Goal: Task Accomplishment & Management: Use online tool/utility

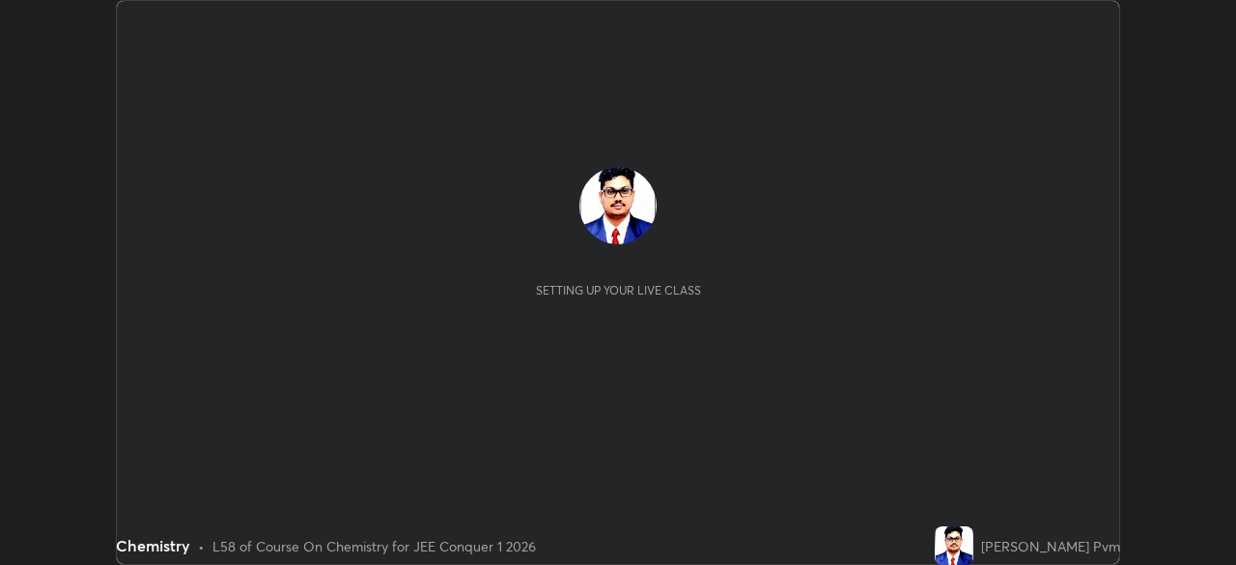
scroll to position [565, 1235]
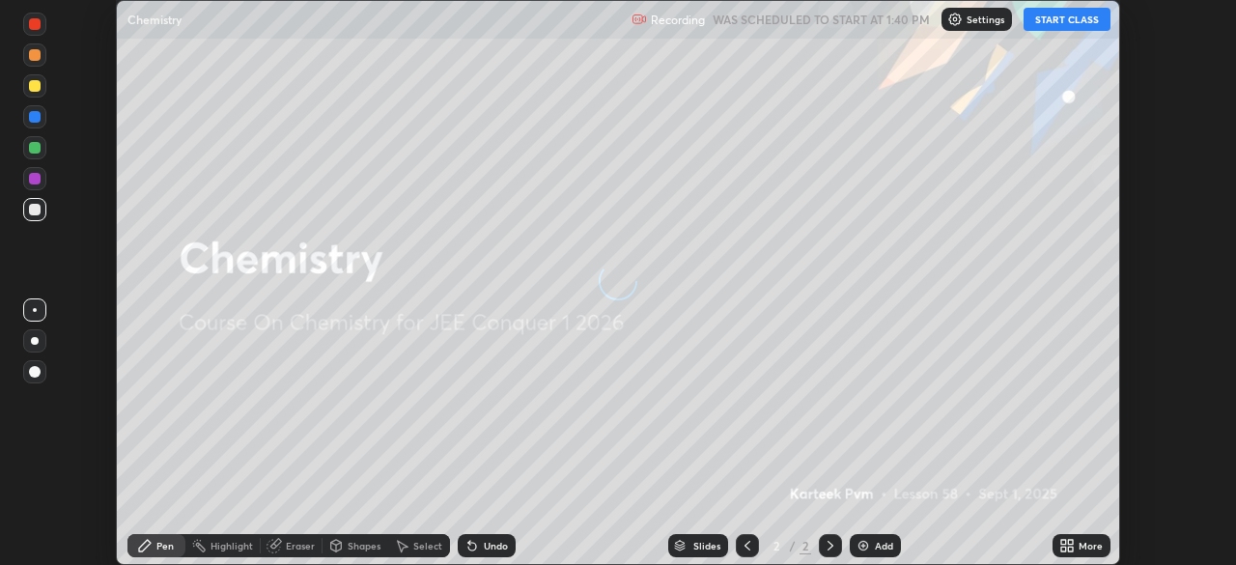
click at [1070, 542] on icon at bounding box center [1070, 542] width 5 height 5
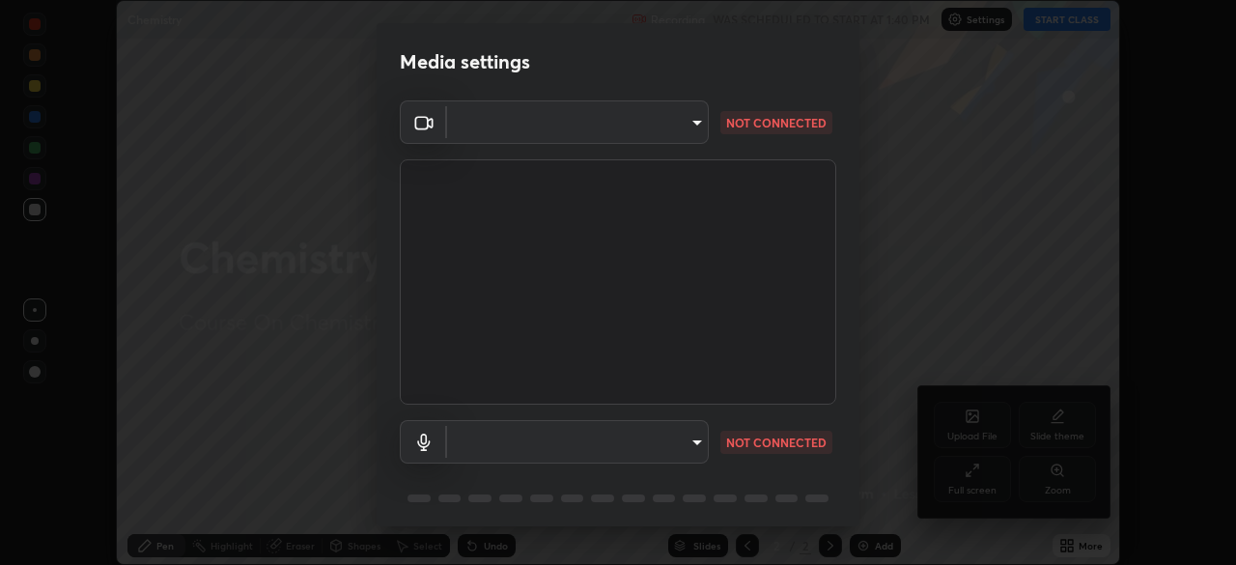
scroll to position [69, 0]
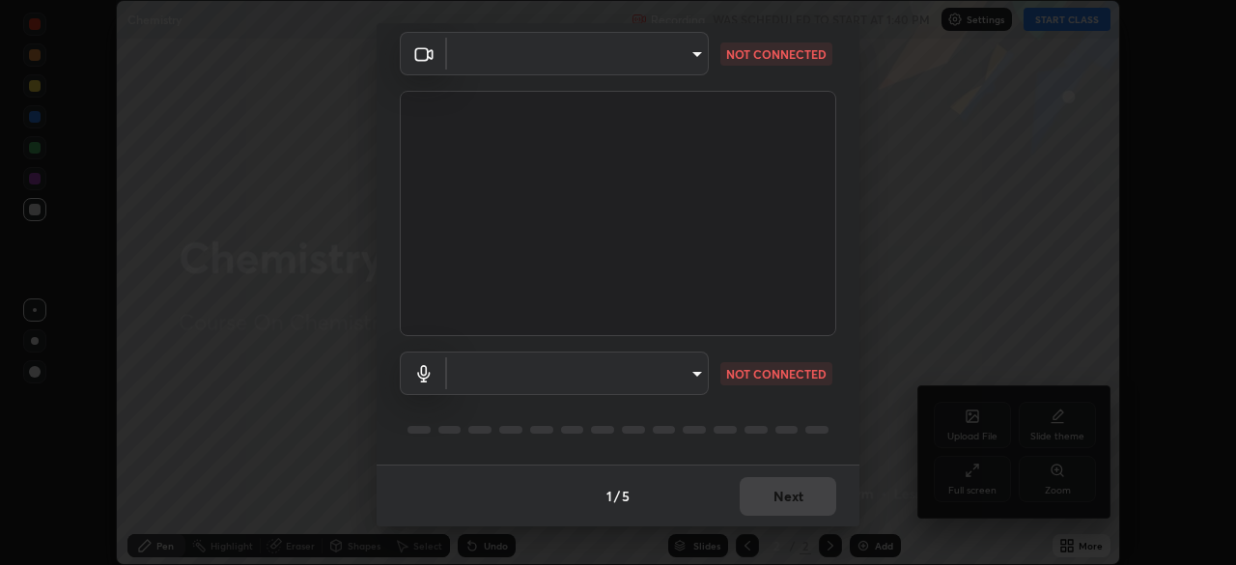
type input "50527fee232767433a6268031a92ed2c864fe79ca6b0d251abdcd02af7d04d94"
type input "communications"
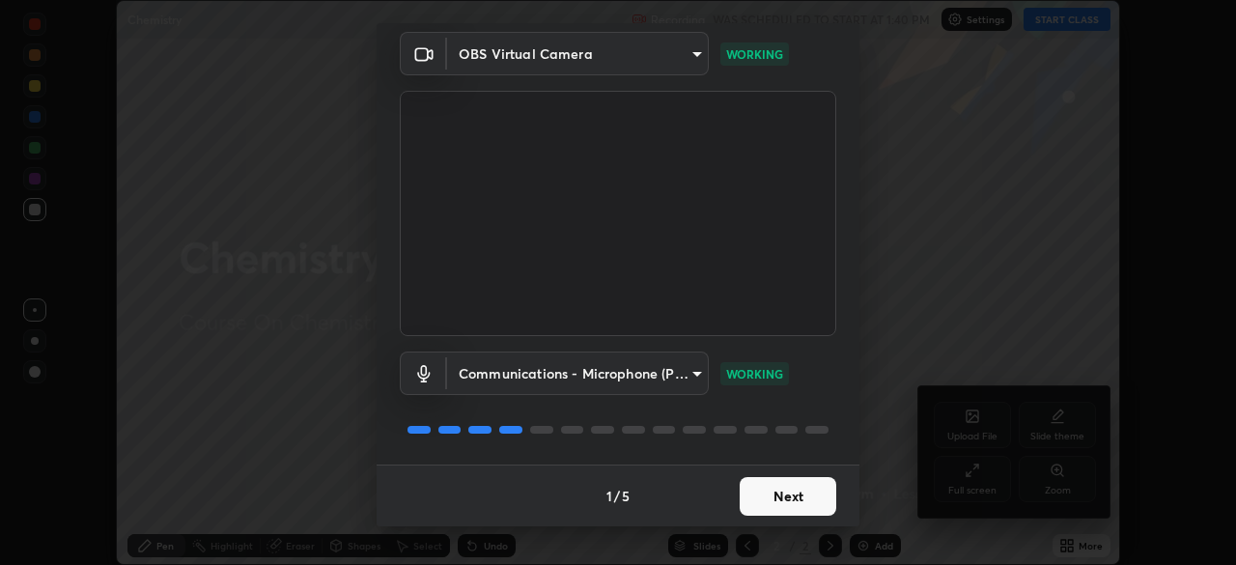
click at [750, 498] on button "Next" at bounding box center [788, 496] width 97 height 39
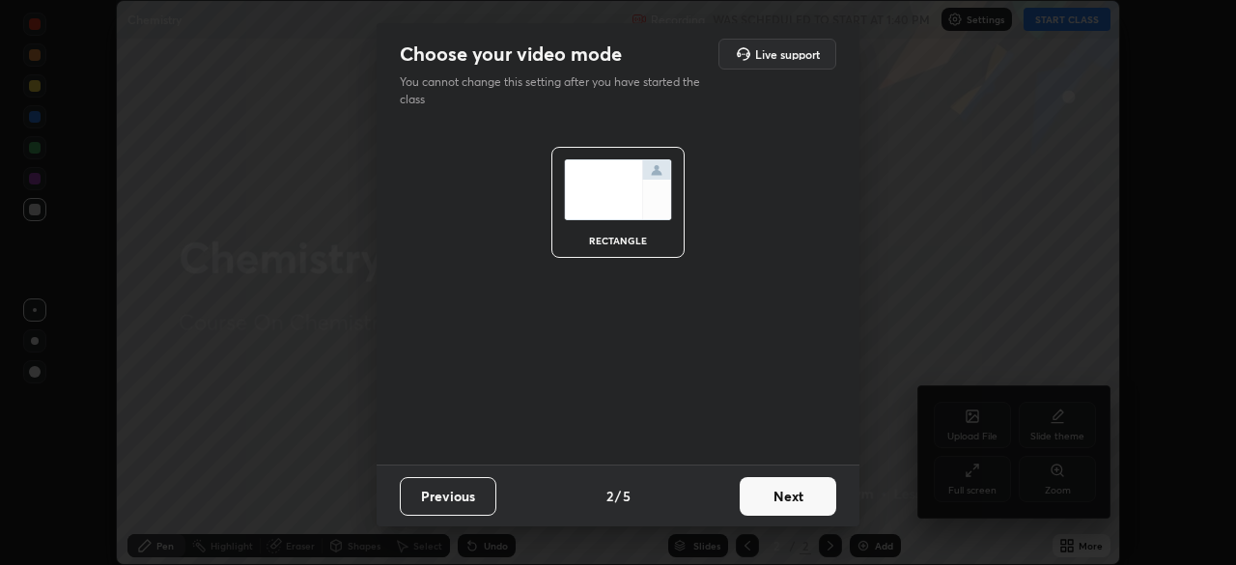
click at [754, 494] on button "Next" at bounding box center [788, 496] width 97 height 39
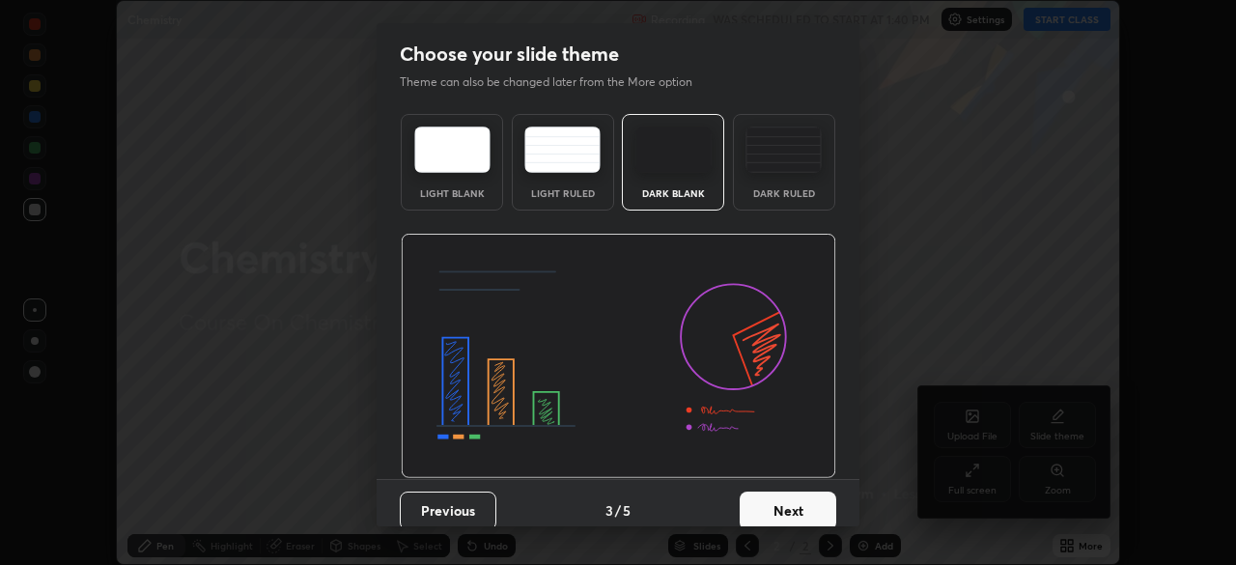
click at [755, 495] on button "Next" at bounding box center [788, 510] width 97 height 39
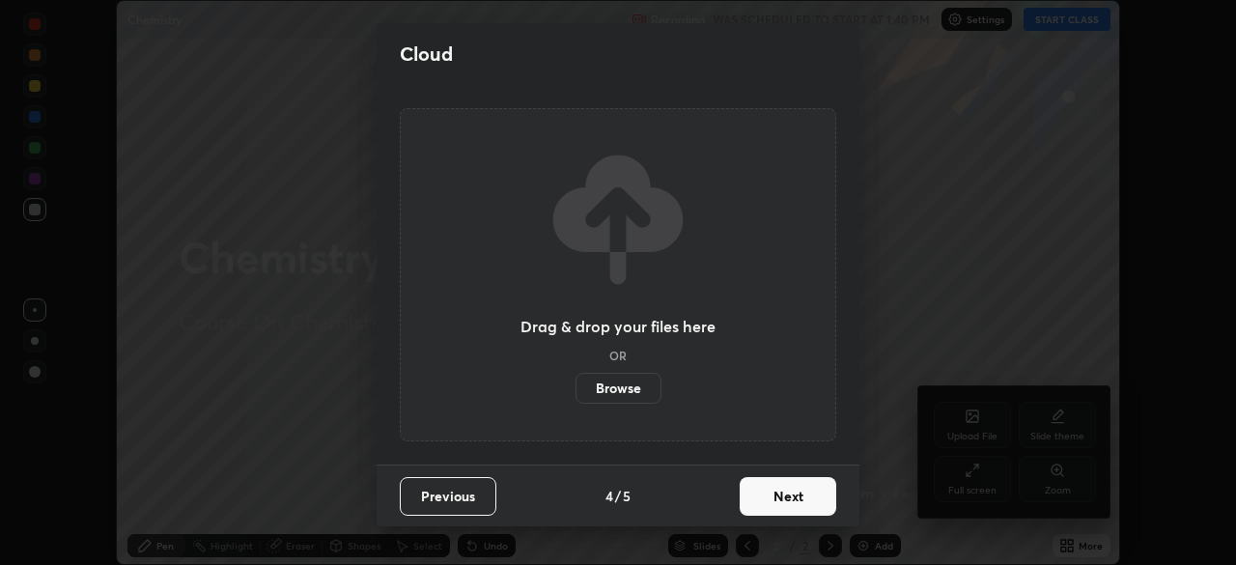
click at [753, 498] on button "Next" at bounding box center [788, 496] width 97 height 39
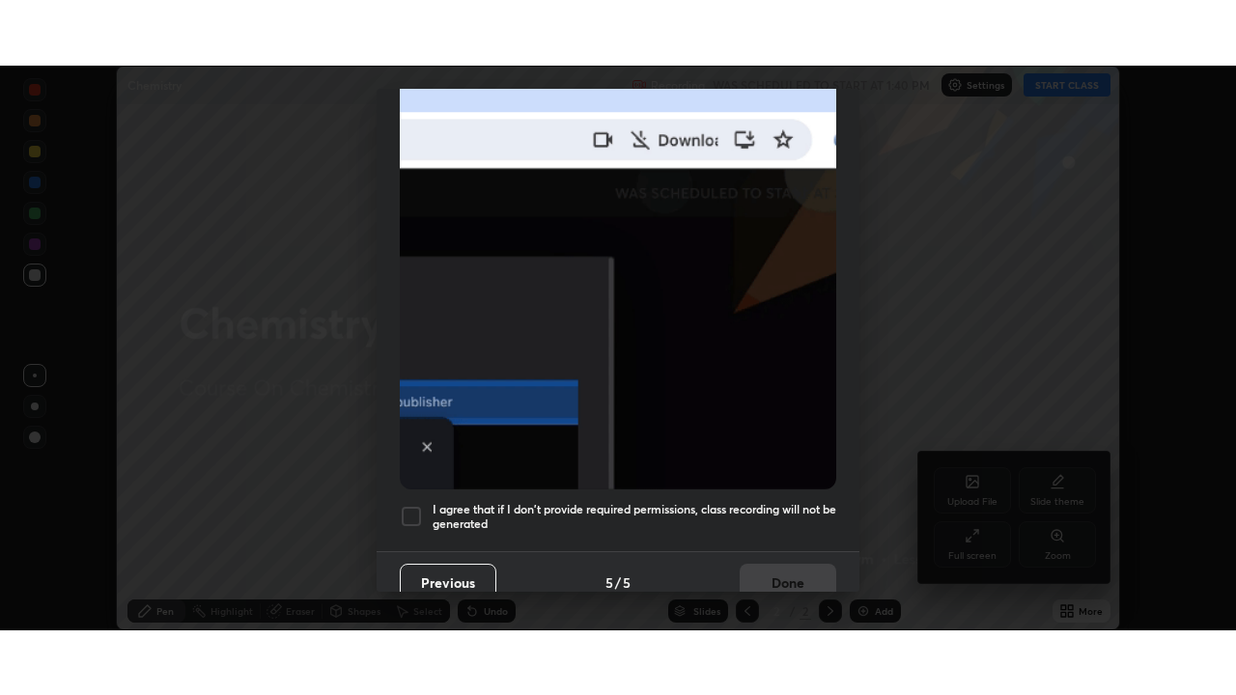
scroll to position [463, 0]
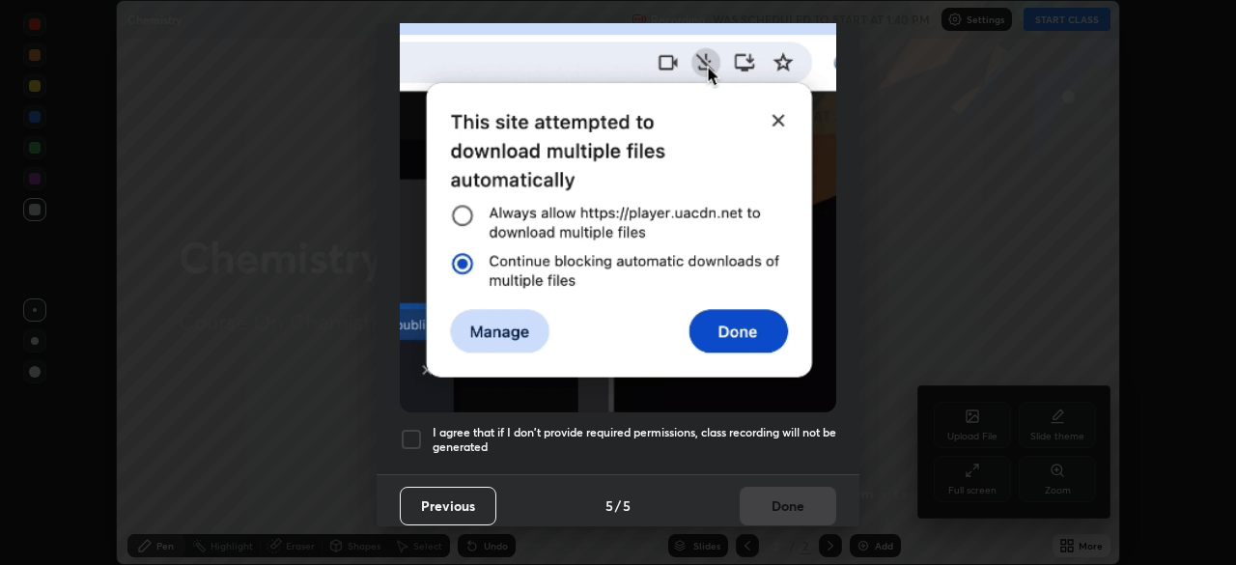
click at [411, 428] on div at bounding box center [411, 439] width 23 height 23
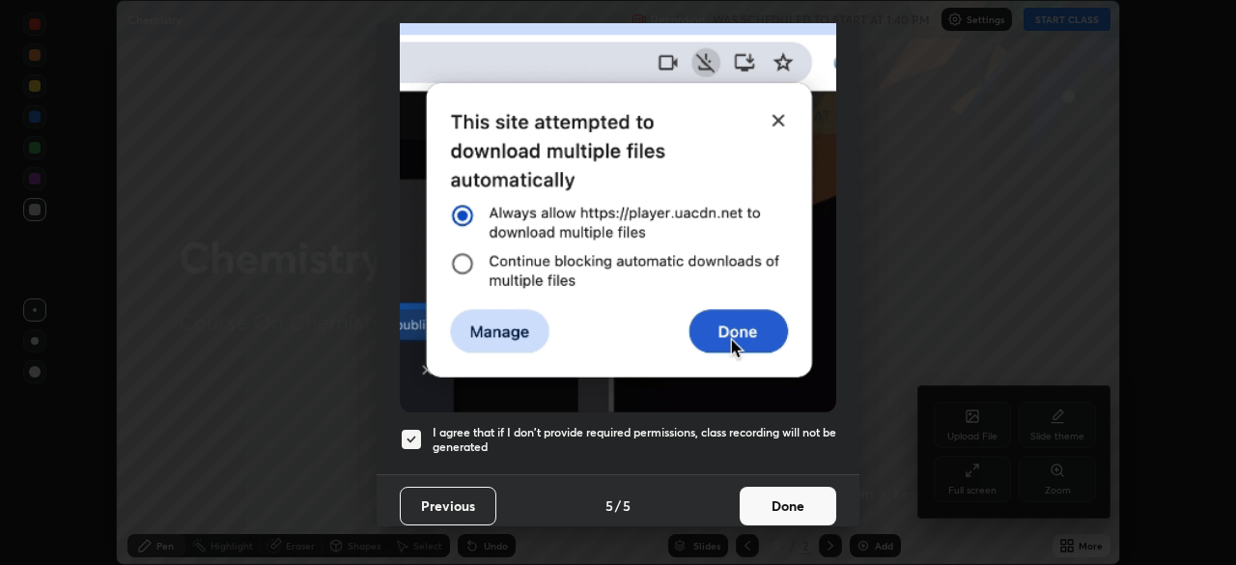
click at [750, 501] on button "Done" at bounding box center [788, 506] width 97 height 39
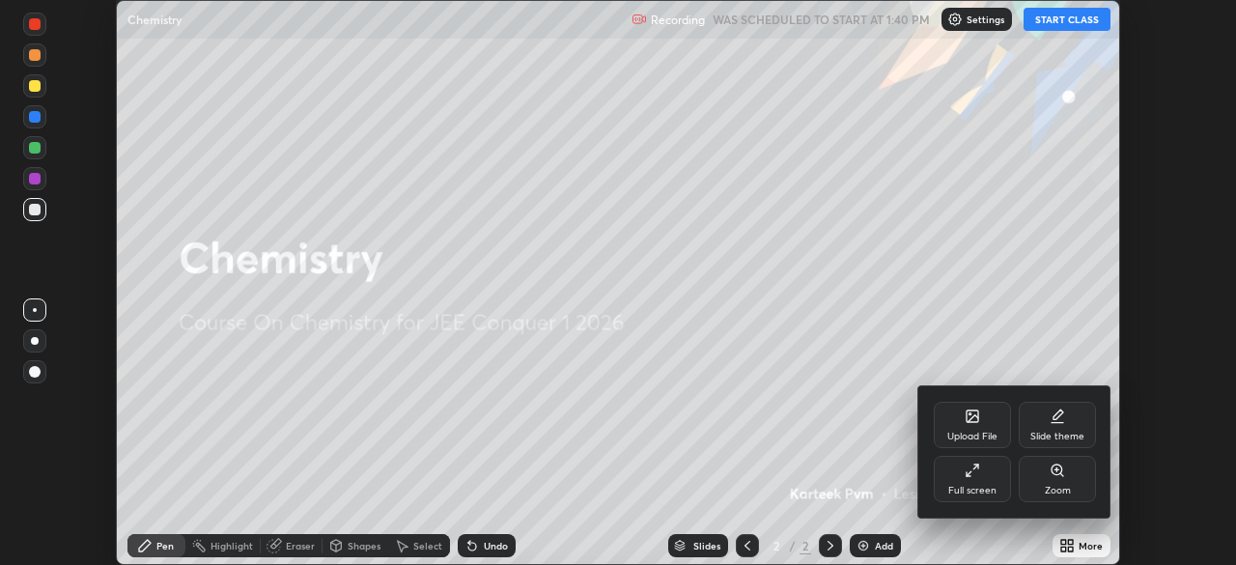
click at [752, 496] on div at bounding box center [618, 282] width 1236 height 565
click at [1074, 532] on div at bounding box center [618, 282] width 1236 height 565
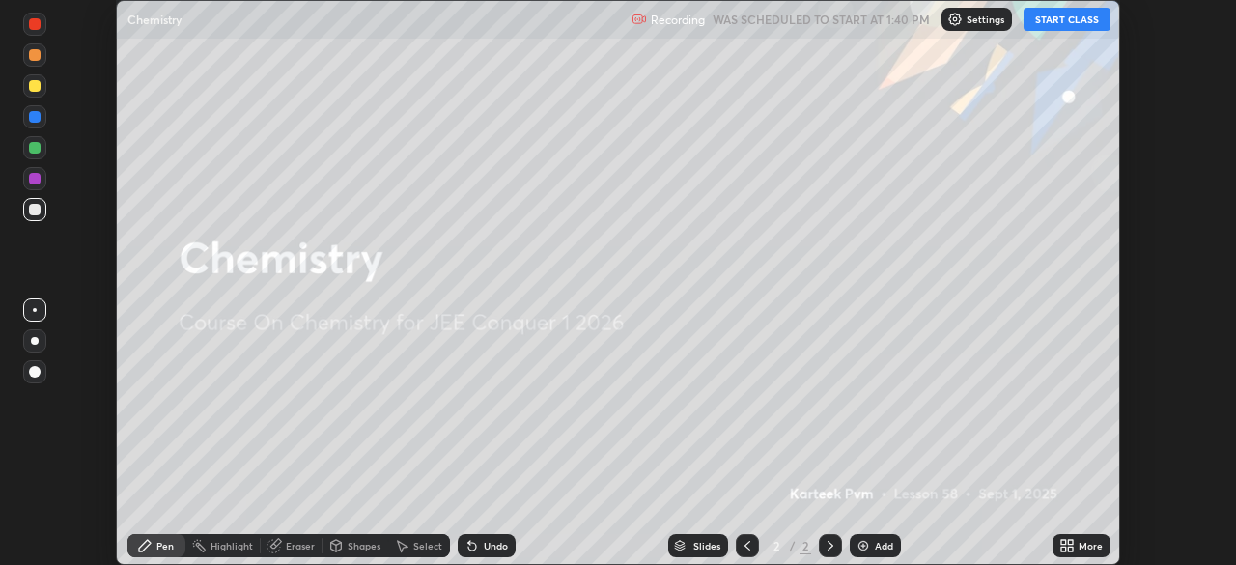
click at [1063, 548] on icon at bounding box center [1063, 549] width 5 height 5
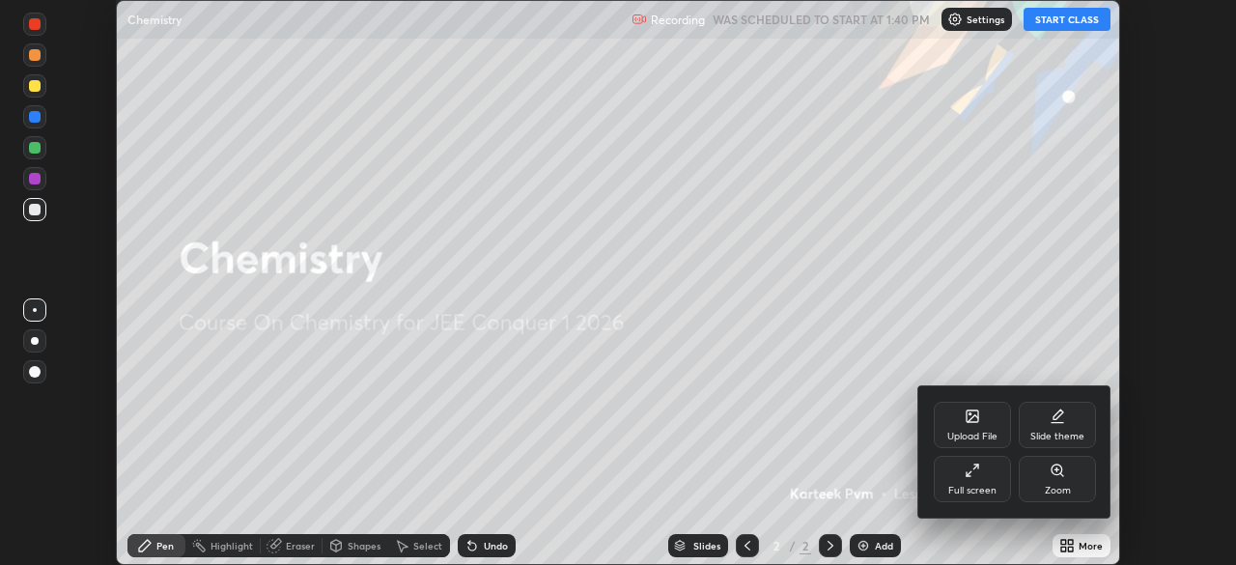
click at [958, 479] on div "Full screen" at bounding box center [972, 479] width 77 height 46
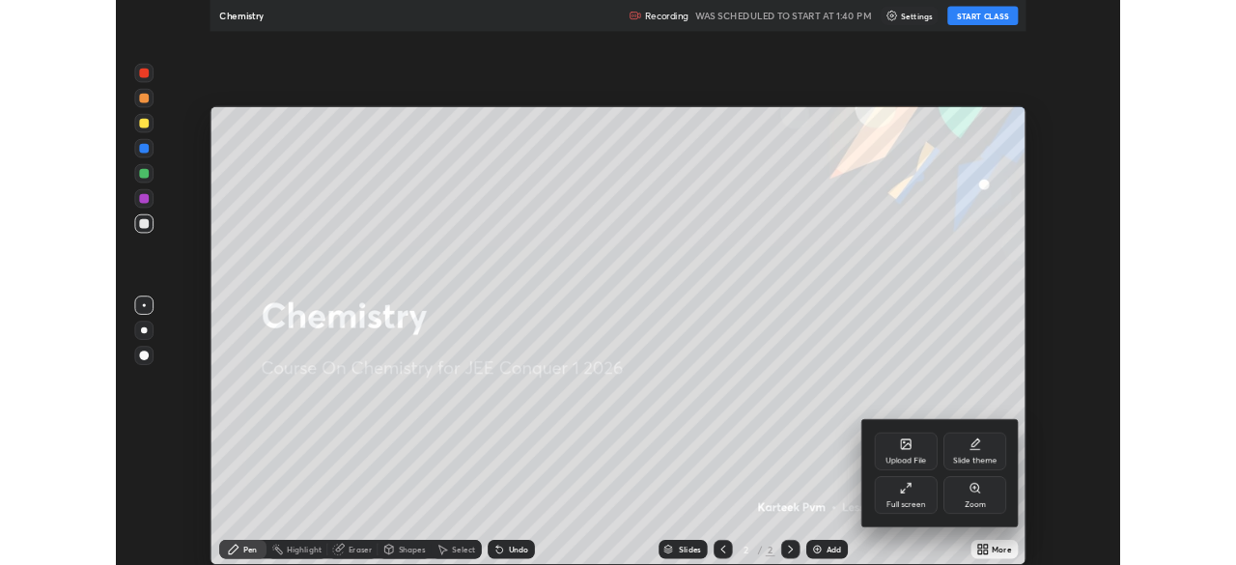
scroll to position [695, 1236]
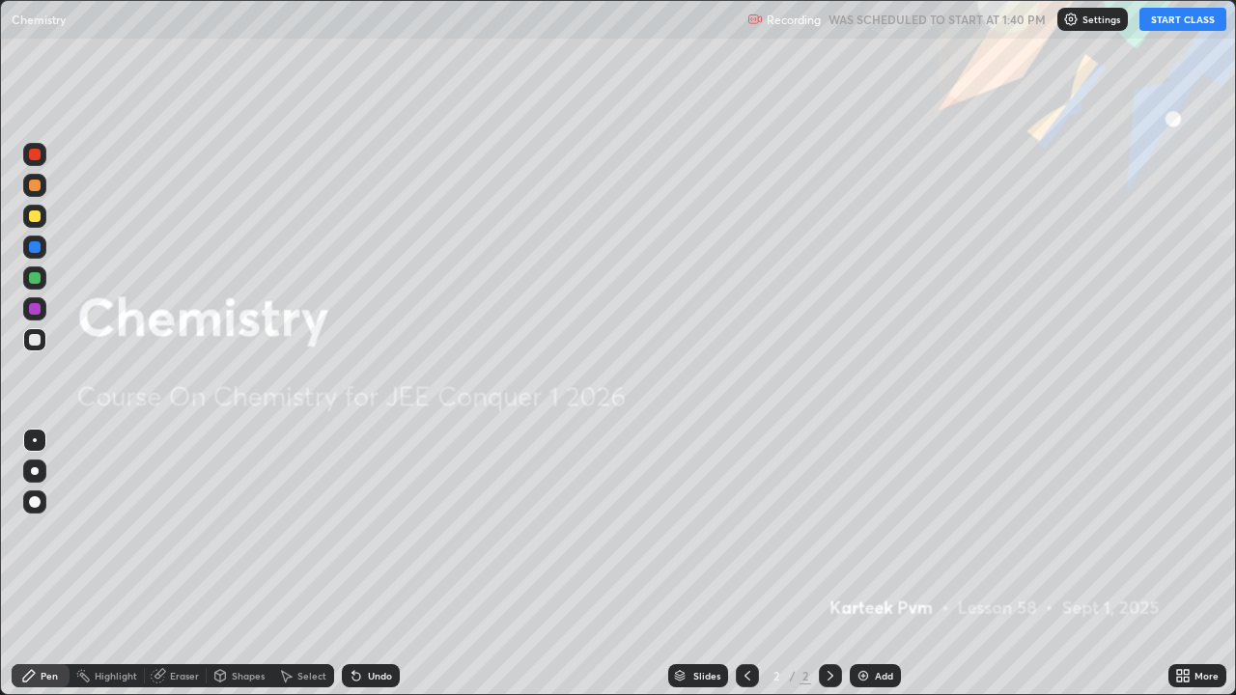
click at [1156, 19] on button "START CLASS" at bounding box center [1182, 19] width 87 height 23
click at [866, 564] on img at bounding box center [862, 675] width 15 height 15
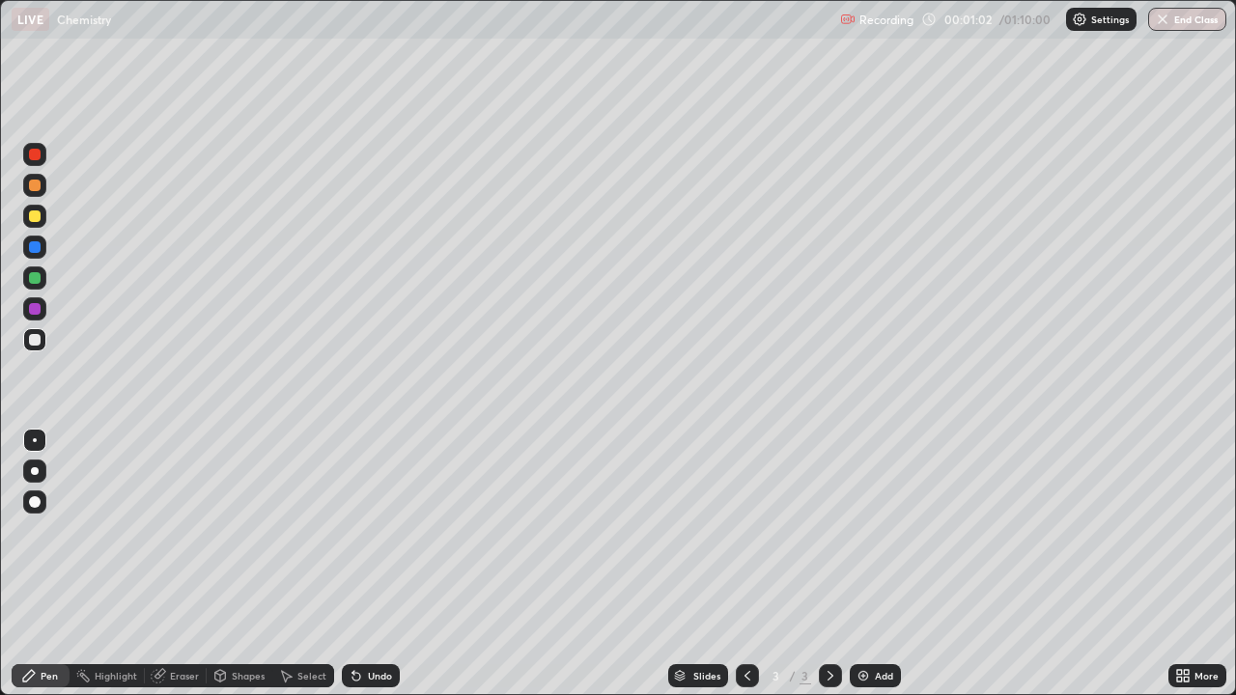
click at [376, 564] on div "Undo" at bounding box center [380, 676] width 24 height 10
click at [371, 564] on div "Undo" at bounding box center [380, 676] width 24 height 10
click at [360, 564] on icon at bounding box center [356, 675] width 15 height 15
click at [356, 564] on icon at bounding box center [356, 675] width 15 height 15
click at [37, 219] on div at bounding box center [35, 216] width 12 height 12
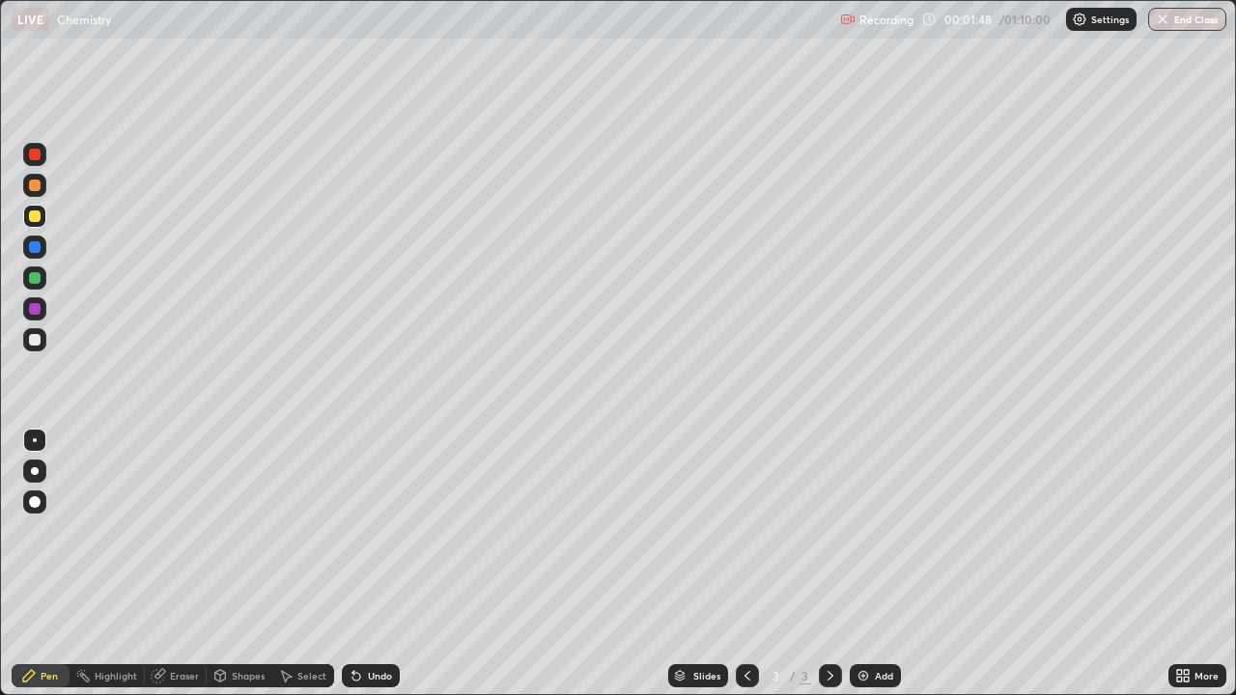
click at [34, 340] on div at bounding box center [35, 340] width 12 height 12
click at [25, 227] on div at bounding box center [34, 216] width 23 height 31
click at [353, 564] on icon at bounding box center [356, 677] width 8 height 8
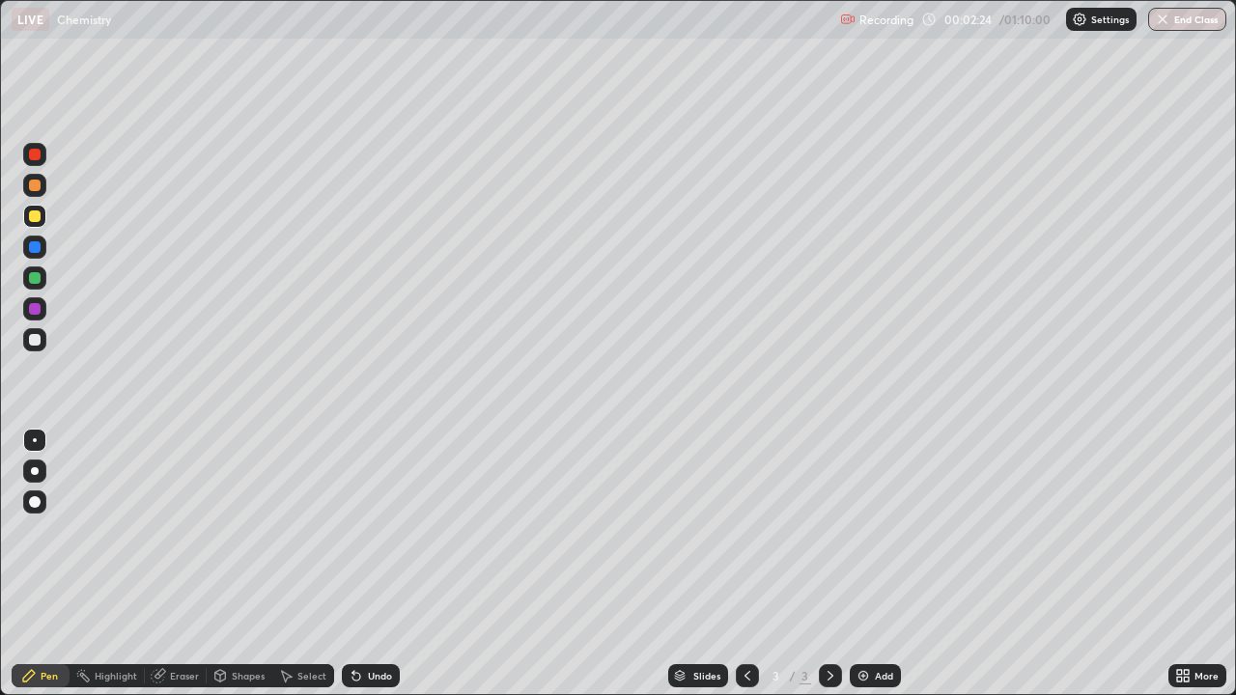
click at [352, 564] on icon at bounding box center [356, 677] width 8 height 8
click at [303, 564] on div "Select" at bounding box center [311, 676] width 29 height 10
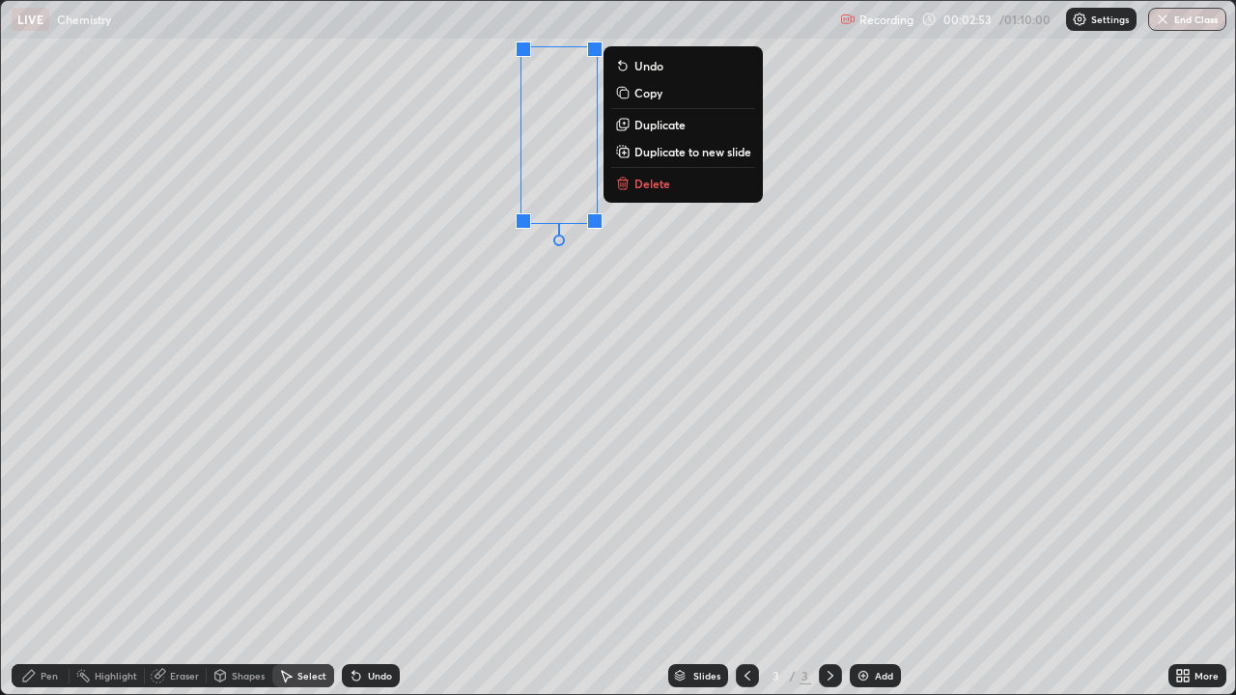
click at [491, 229] on div "0 ° Undo Copy Duplicate Duplicate to new slide Delete" at bounding box center [618, 347] width 1234 height 693
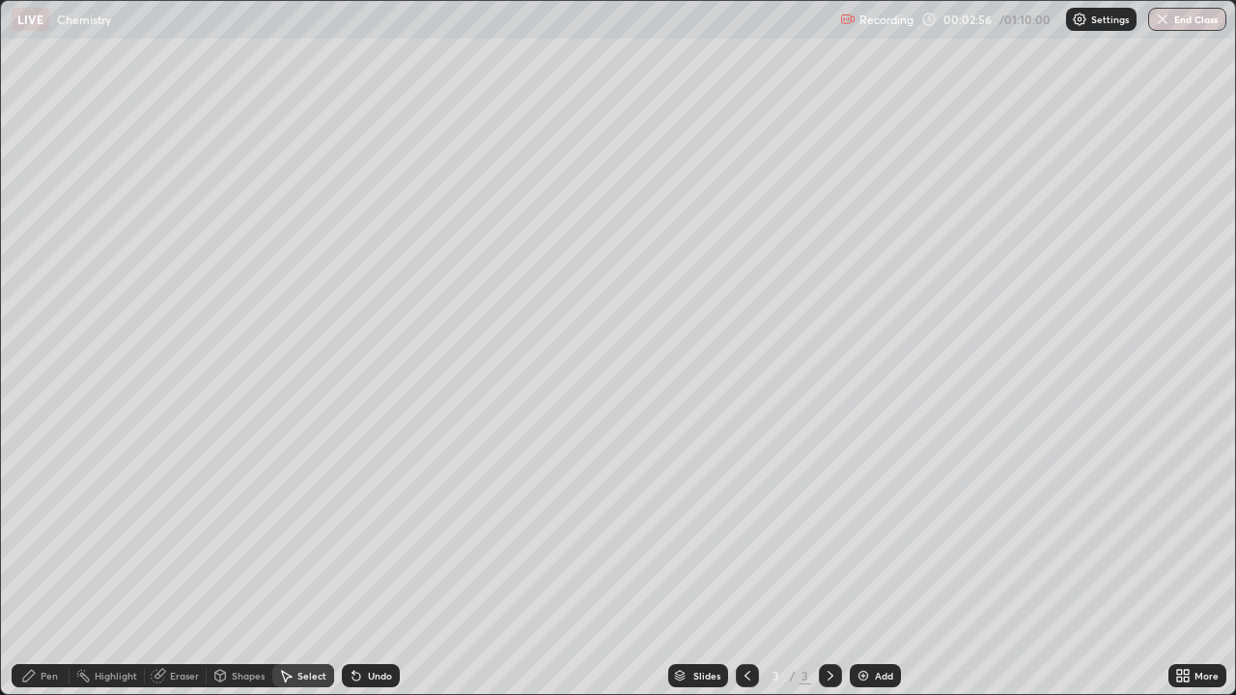
click at [58, 564] on div "Pen" at bounding box center [41, 675] width 58 height 23
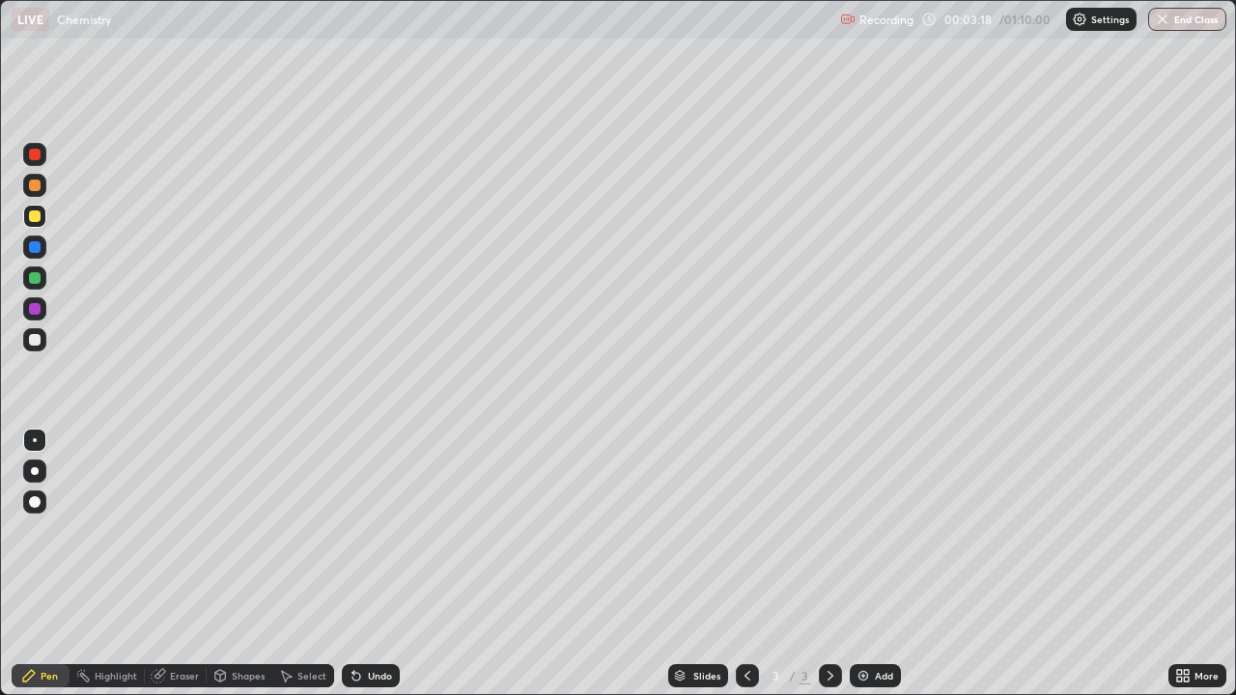
click at [170, 564] on div "Eraser" at bounding box center [184, 676] width 29 height 10
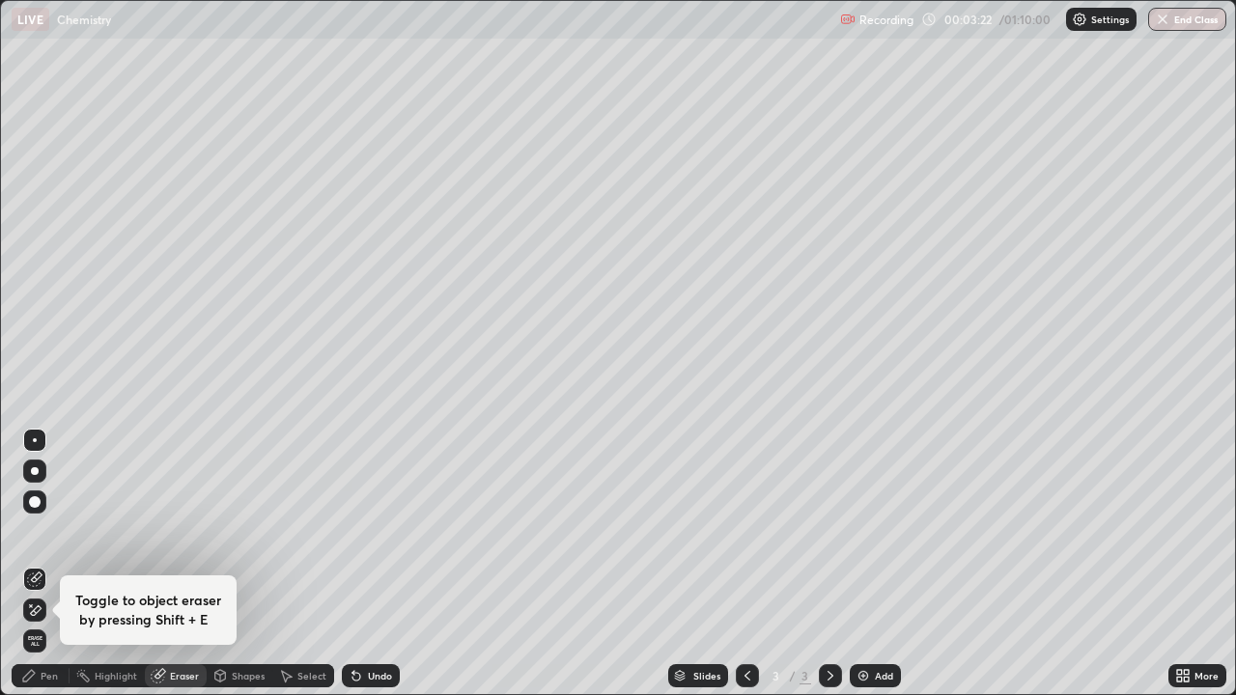
click at [52, 564] on div "Pen" at bounding box center [49, 676] width 17 height 10
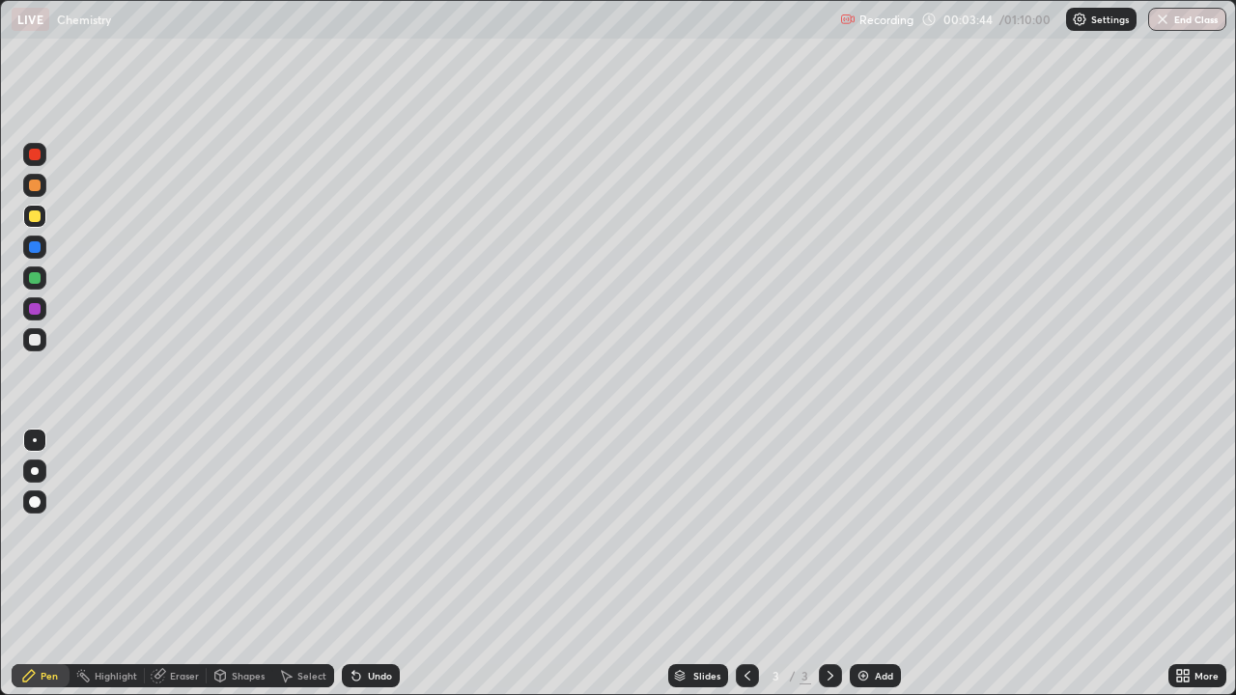
click at [371, 564] on div "Undo" at bounding box center [380, 676] width 24 height 10
click at [369, 564] on div "Undo" at bounding box center [371, 675] width 58 height 23
click at [368, 564] on div "Undo" at bounding box center [371, 675] width 58 height 23
click at [376, 564] on div "Undo" at bounding box center [371, 675] width 58 height 23
click at [372, 564] on div "Undo" at bounding box center [371, 675] width 58 height 23
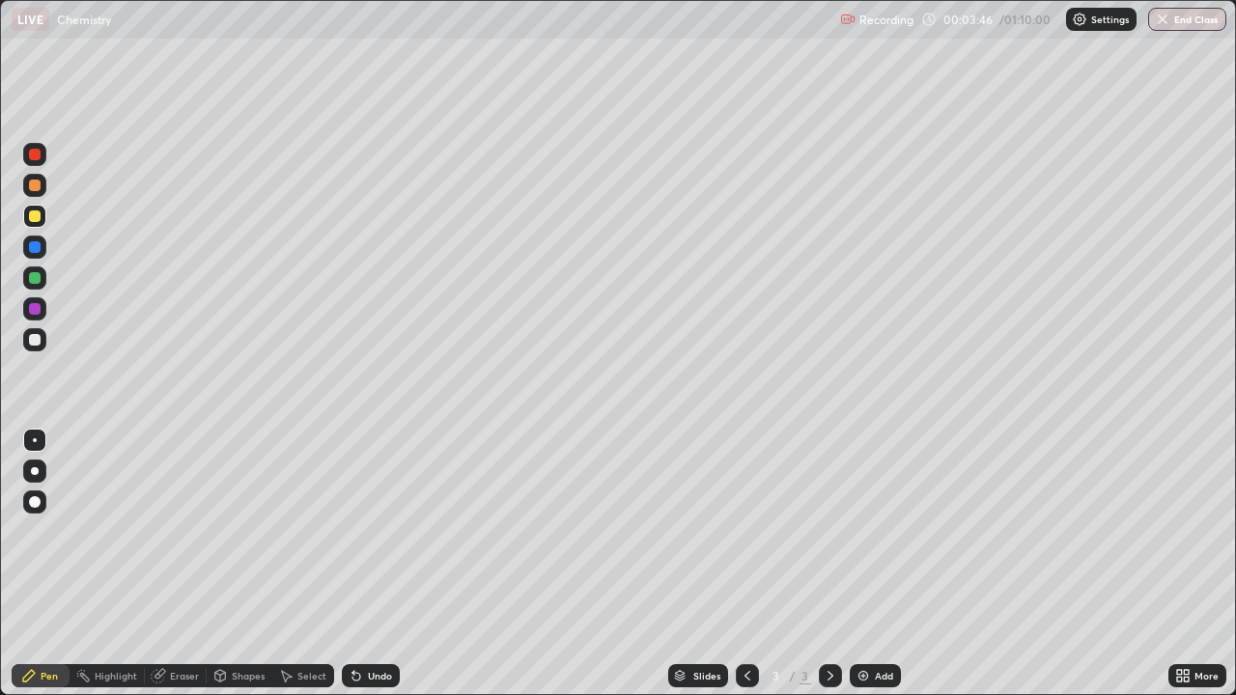
click at [375, 564] on div "Undo" at bounding box center [371, 675] width 58 height 23
click at [37, 342] on div at bounding box center [35, 340] width 12 height 12
click at [381, 564] on div "Undo" at bounding box center [371, 675] width 58 height 23
click at [379, 564] on div "Undo" at bounding box center [380, 676] width 24 height 10
click at [377, 564] on div "Undo" at bounding box center [380, 676] width 24 height 10
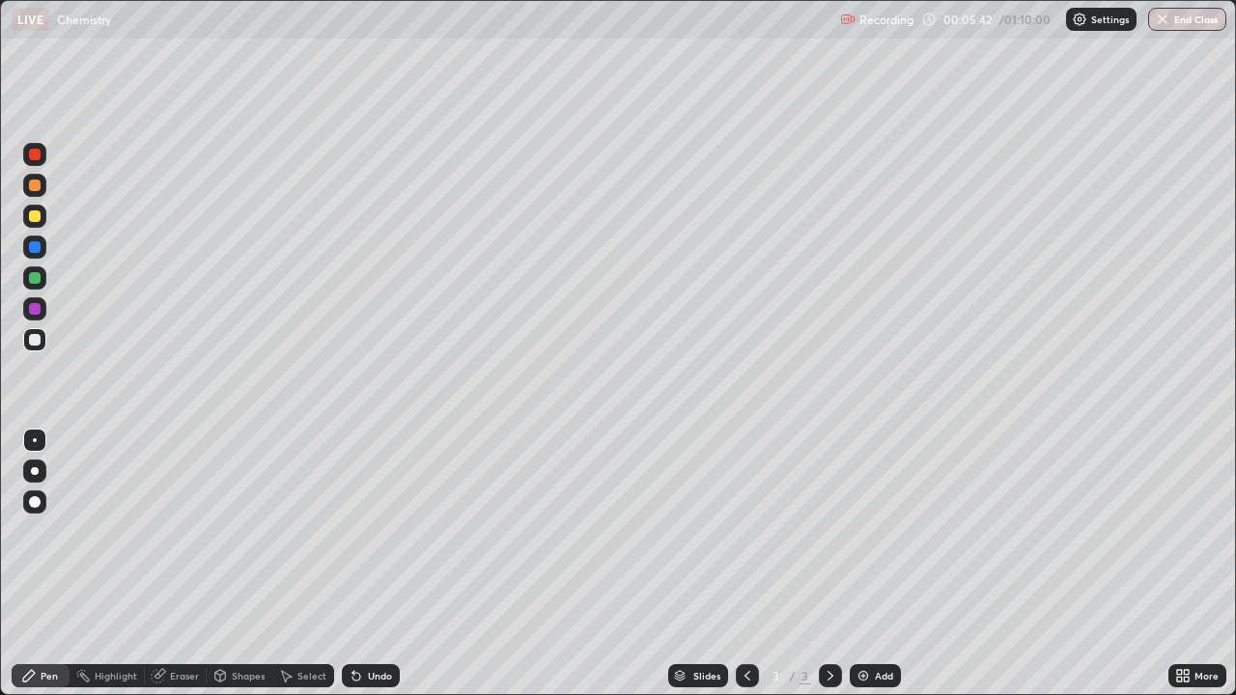
click at [369, 564] on div "Undo" at bounding box center [380, 676] width 24 height 10
click at [376, 564] on div "Undo" at bounding box center [380, 676] width 24 height 10
click at [386, 564] on div "Undo" at bounding box center [380, 676] width 24 height 10
click at [377, 564] on div "Undo" at bounding box center [380, 676] width 24 height 10
click at [385, 564] on div "Undo" at bounding box center [380, 676] width 24 height 10
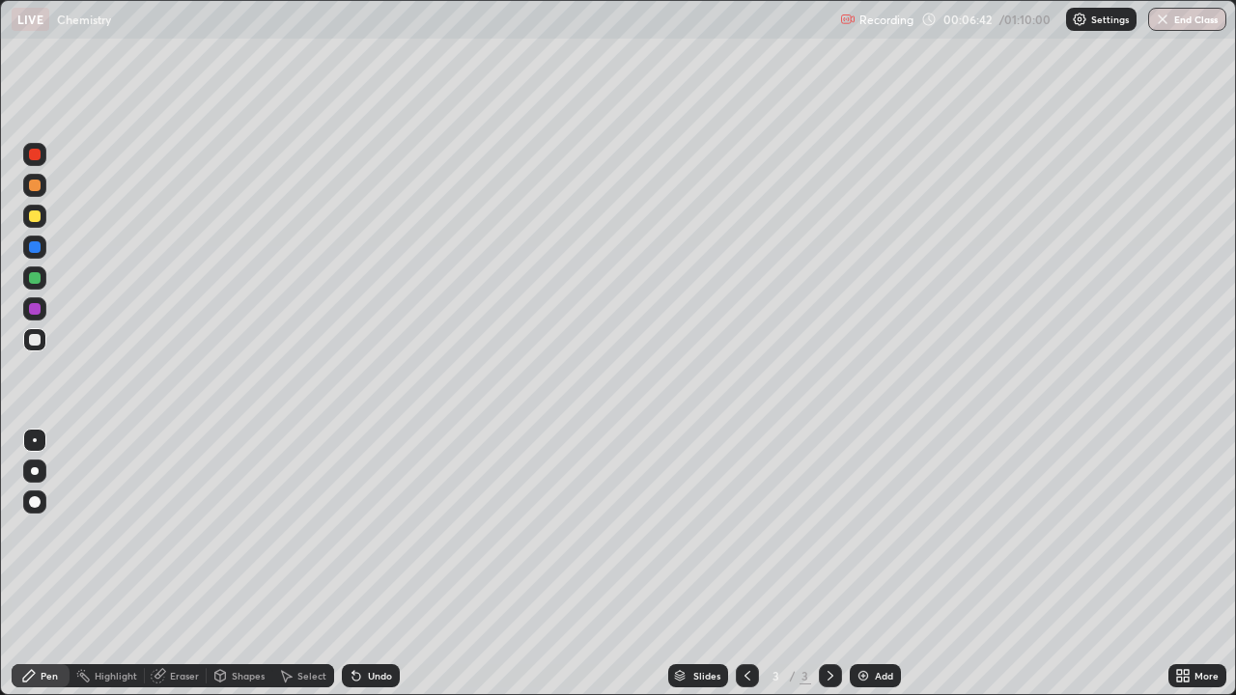
click at [381, 564] on div "Undo" at bounding box center [380, 676] width 24 height 10
click at [383, 564] on div "Undo" at bounding box center [380, 676] width 24 height 10
click at [376, 564] on div "Undo" at bounding box center [380, 676] width 24 height 10
click at [859, 564] on img at bounding box center [862, 675] width 15 height 15
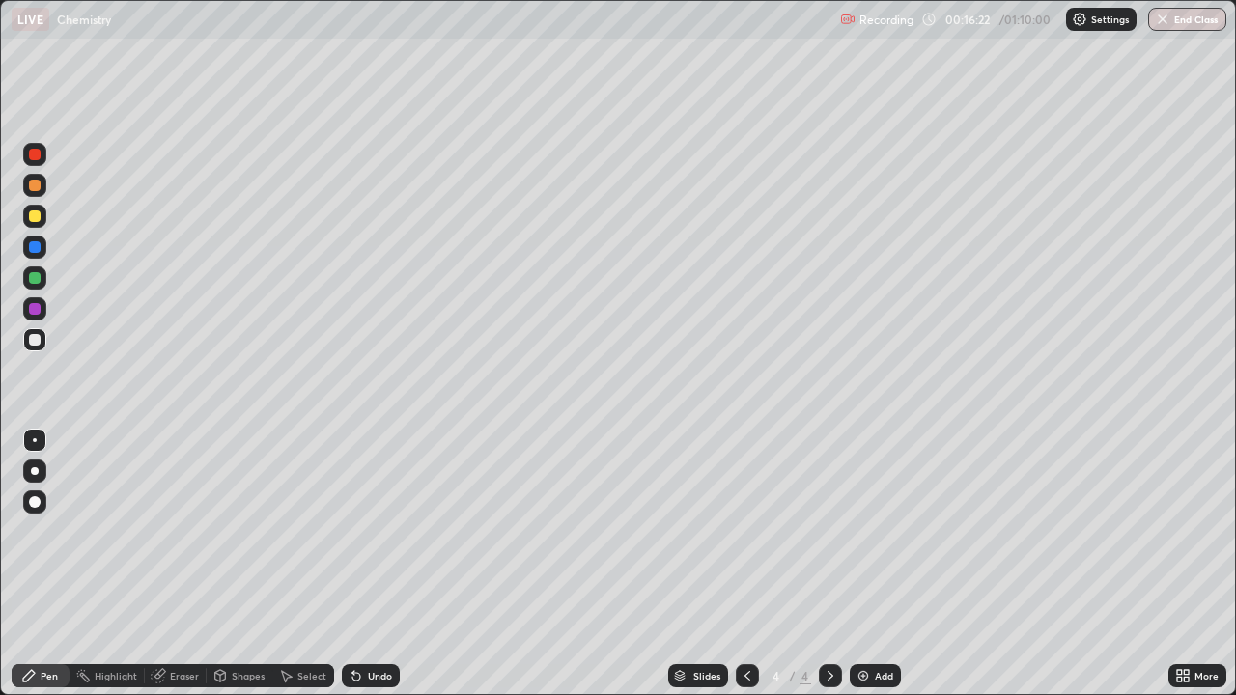
click at [38, 215] on div at bounding box center [35, 216] width 12 height 12
click at [34, 338] on div at bounding box center [35, 340] width 12 height 12
click at [363, 564] on div "Undo" at bounding box center [371, 675] width 58 height 23
click at [356, 564] on icon at bounding box center [356, 675] width 15 height 15
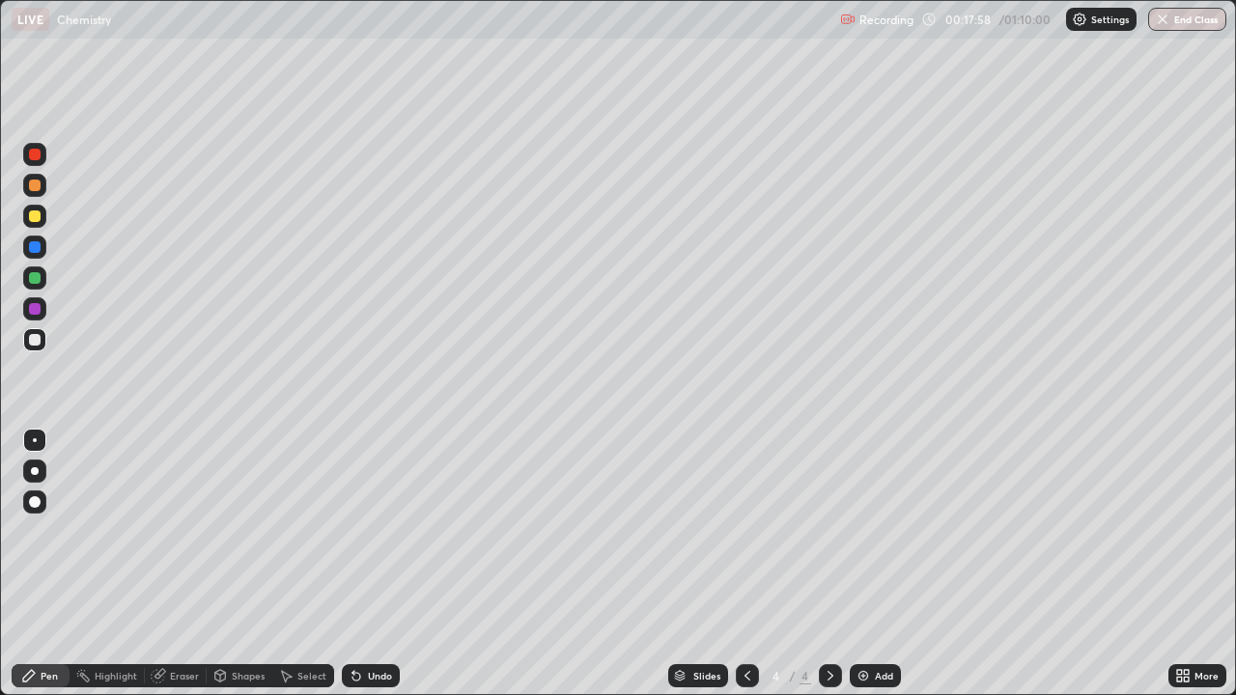
click at [355, 564] on icon at bounding box center [356, 677] width 8 height 8
click at [353, 564] on icon at bounding box center [356, 677] width 8 height 8
click at [352, 564] on icon at bounding box center [353, 672] width 2 height 2
click at [47, 198] on div at bounding box center [34, 185] width 31 height 31
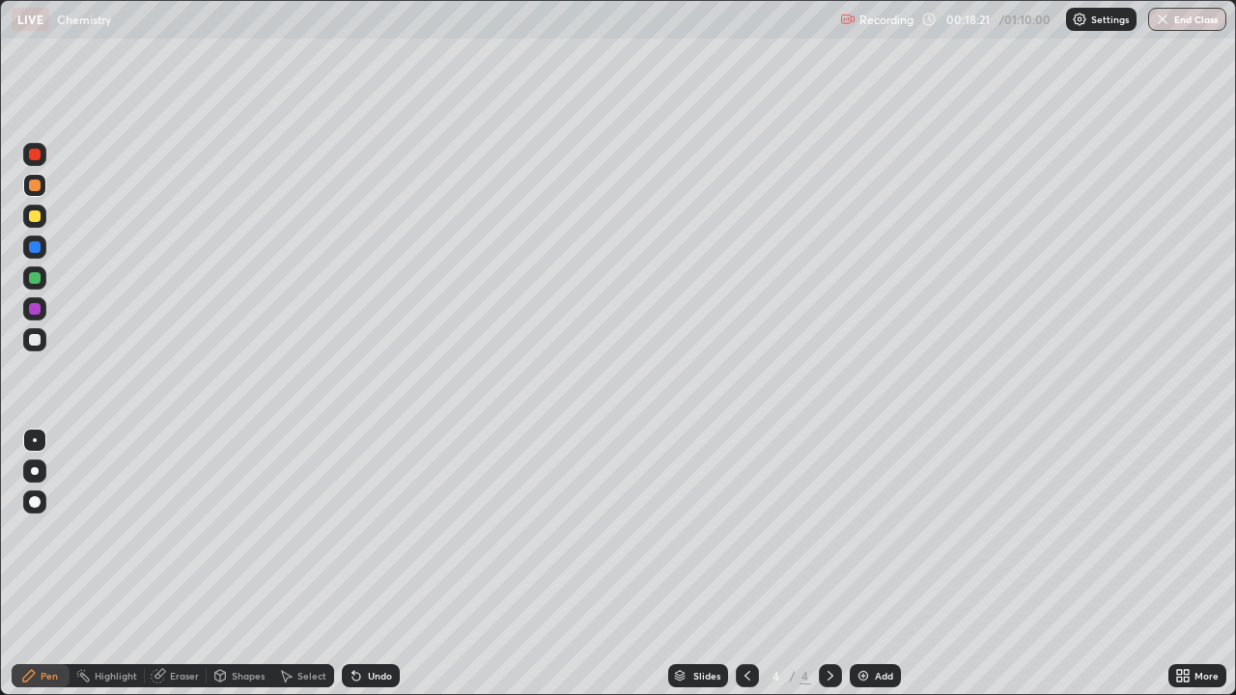
click at [34, 344] on div at bounding box center [35, 340] width 12 height 12
click at [170, 564] on div "Eraser" at bounding box center [176, 675] width 62 height 23
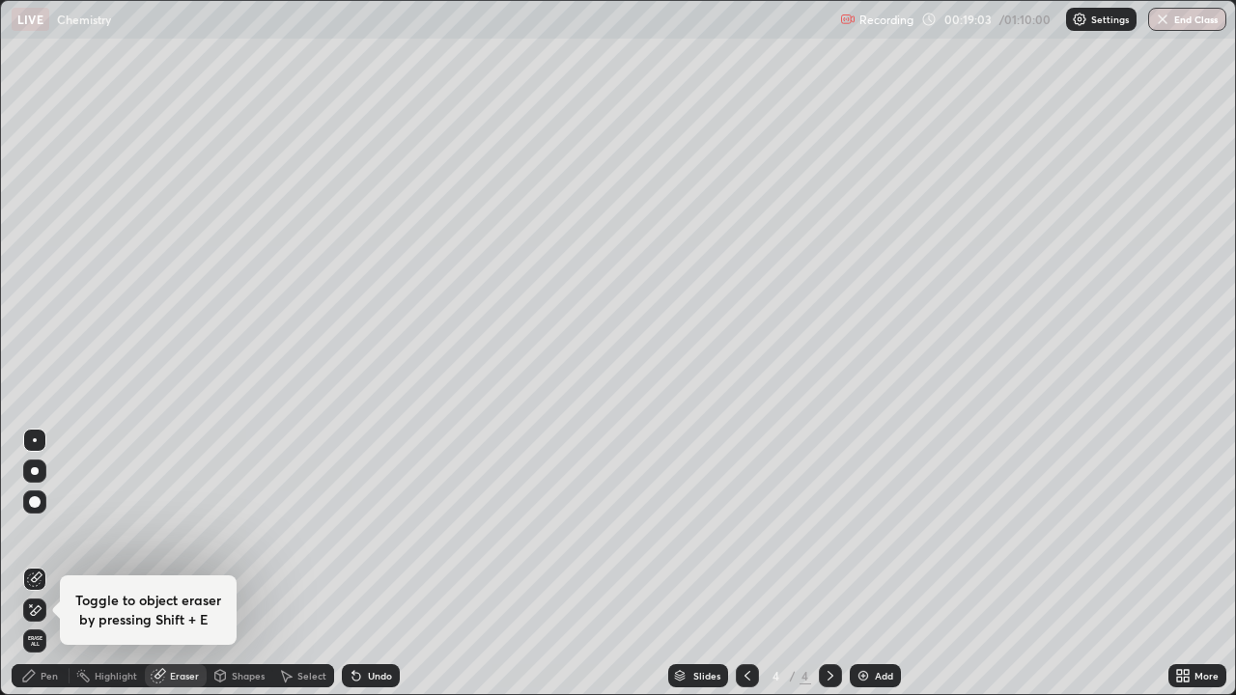
click at [167, 564] on div "Eraser" at bounding box center [176, 675] width 62 height 23
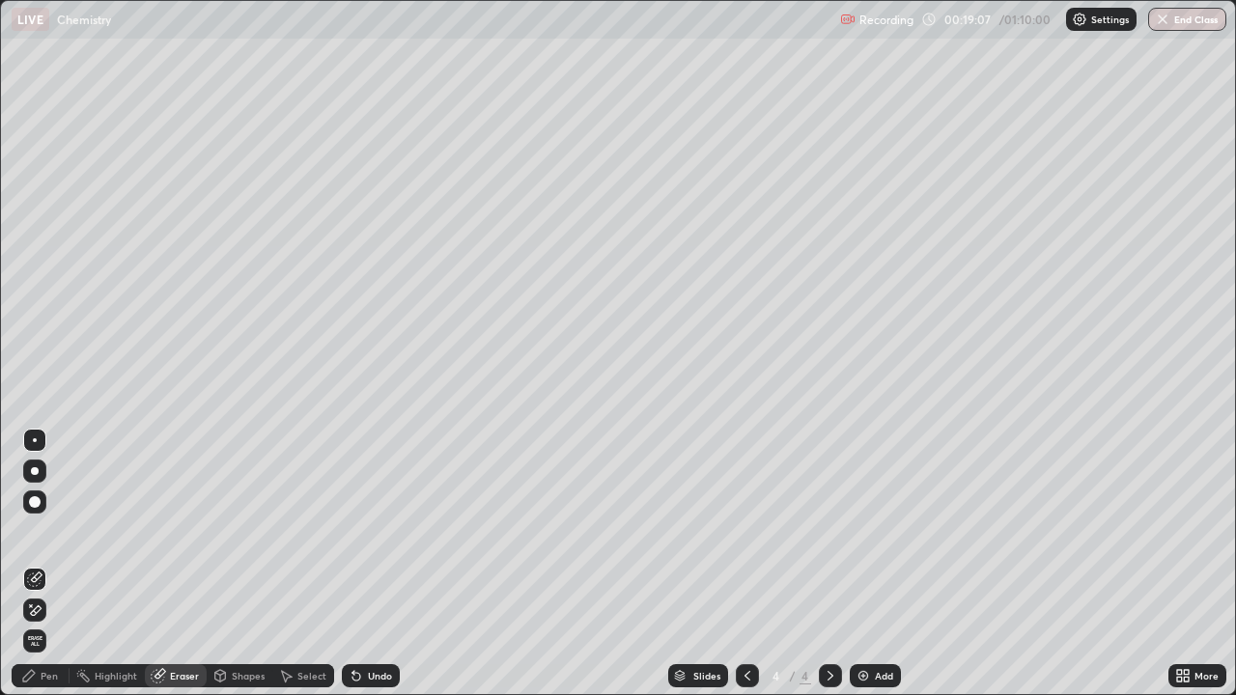
click at [38, 564] on div "Pen" at bounding box center [41, 675] width 58 height 23
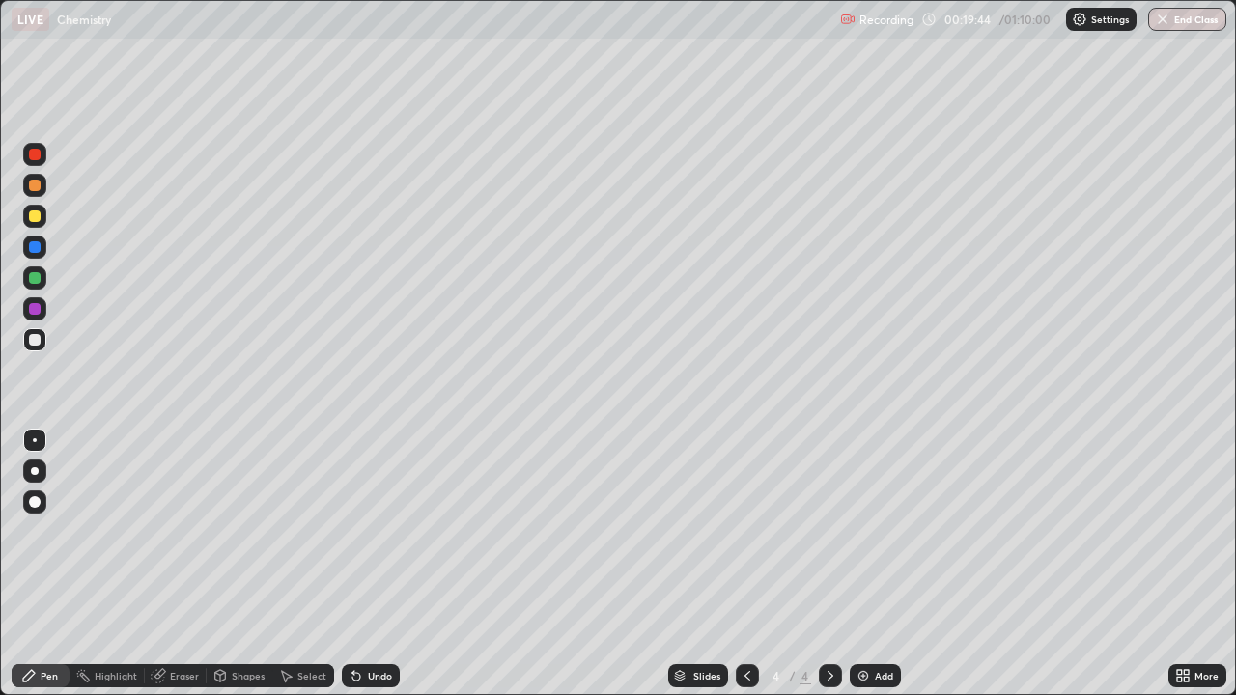
click at [299, 564] on div "Select" at bounding box center [311, 676] width 29 height 10
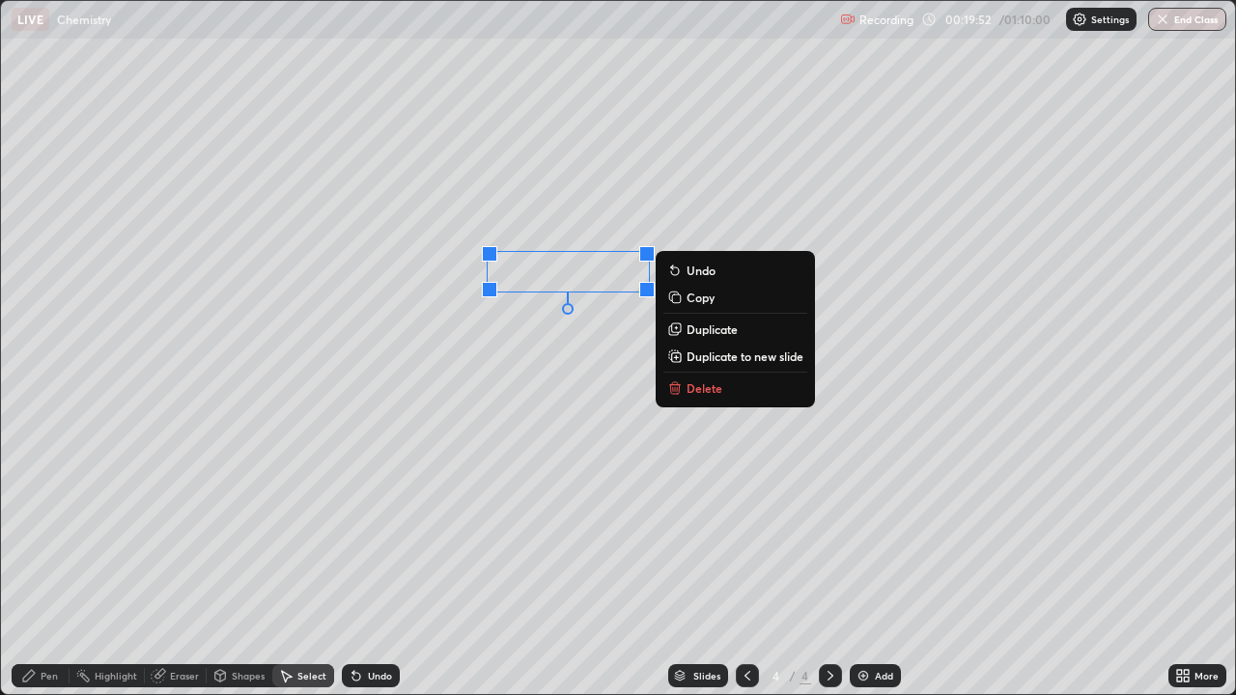
click at [464, 417] on div "0 ° Undo Copy Duplicate Duplicate to new slide Delete" at bounding box center [618, 347] width 1234 height 693
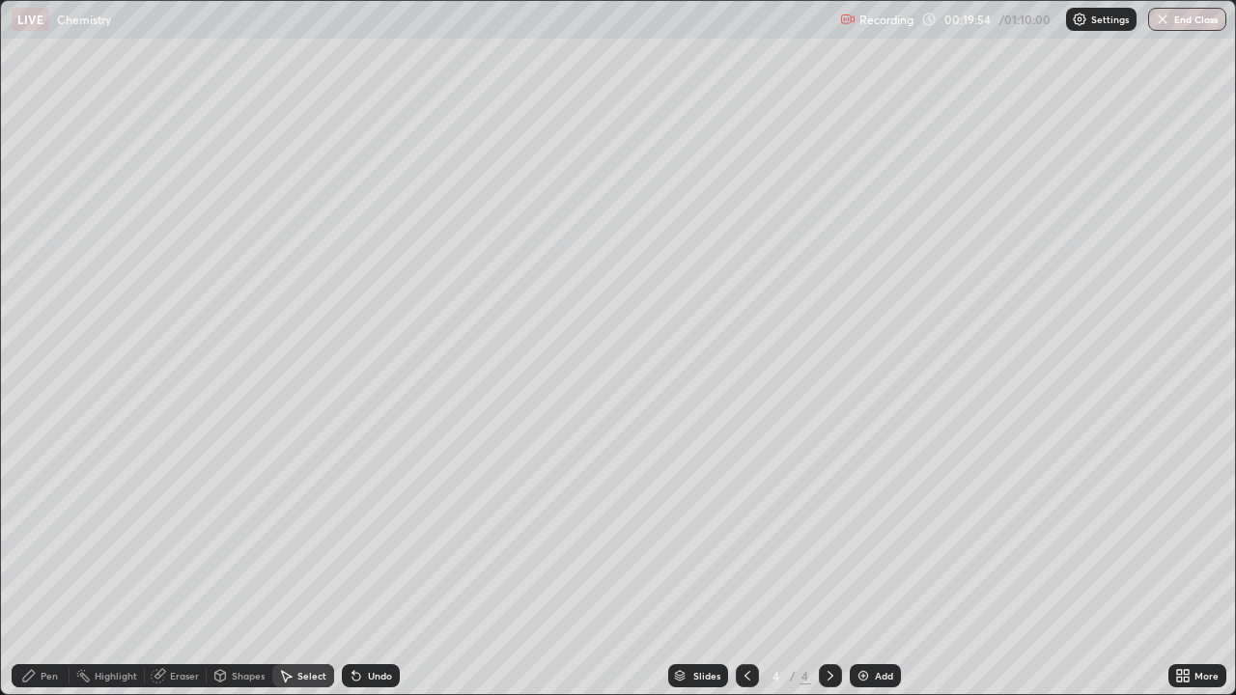
click at [368, 564] on div "Undo" at bounding box center [380, 676] width 24 height 10
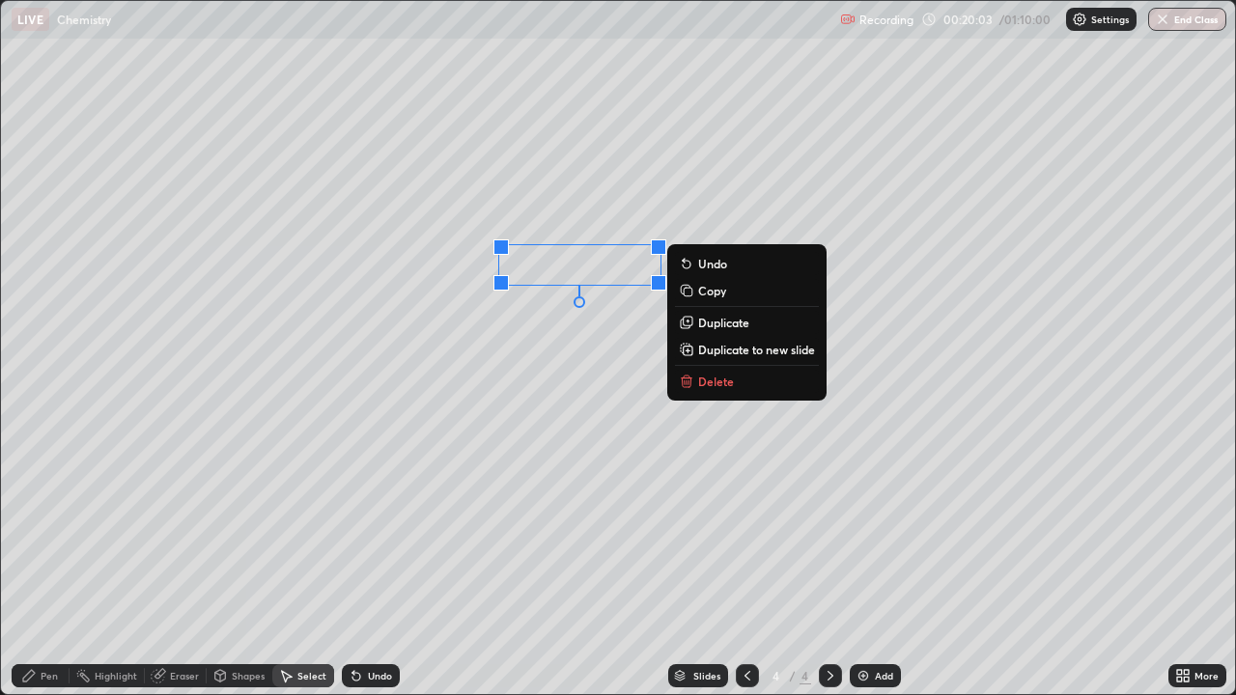
click at [435, 472] on div "0 ° Undo Copy Duplicate Duplicate to new slide Delete" at bounding box center [618, 347] width 1234 height 693
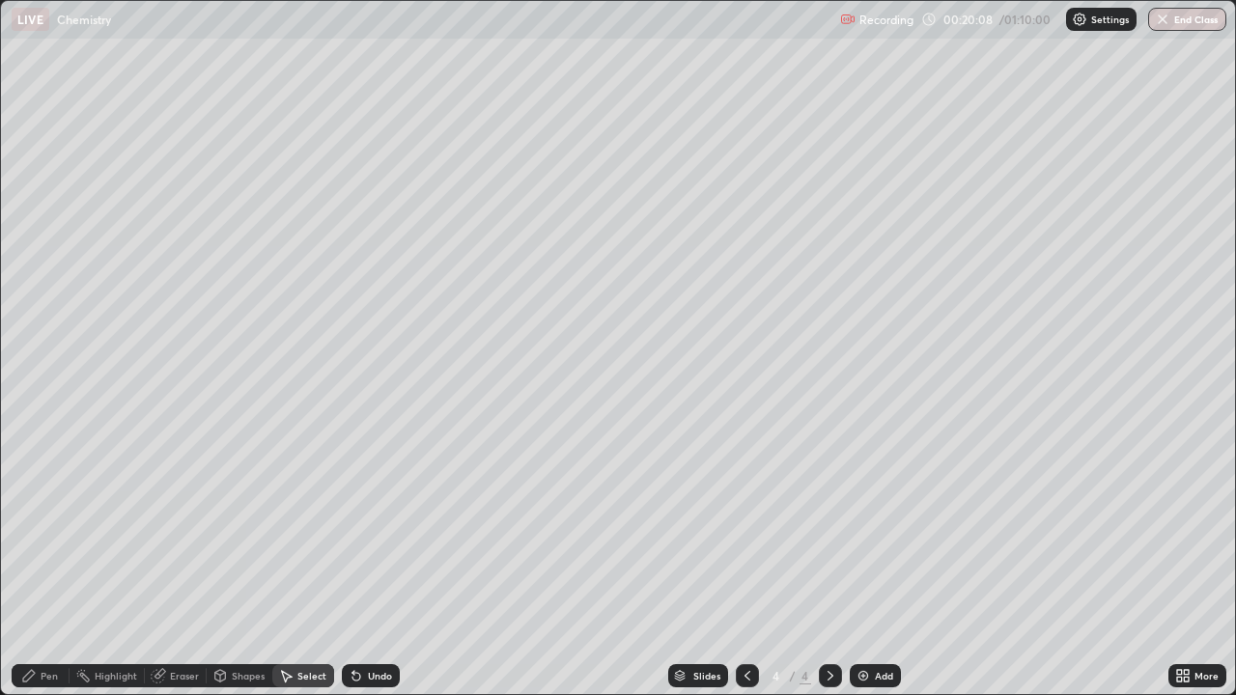
click at [54, 564] on div "Pen" at bounding box center [49, 676] width 17 height 10
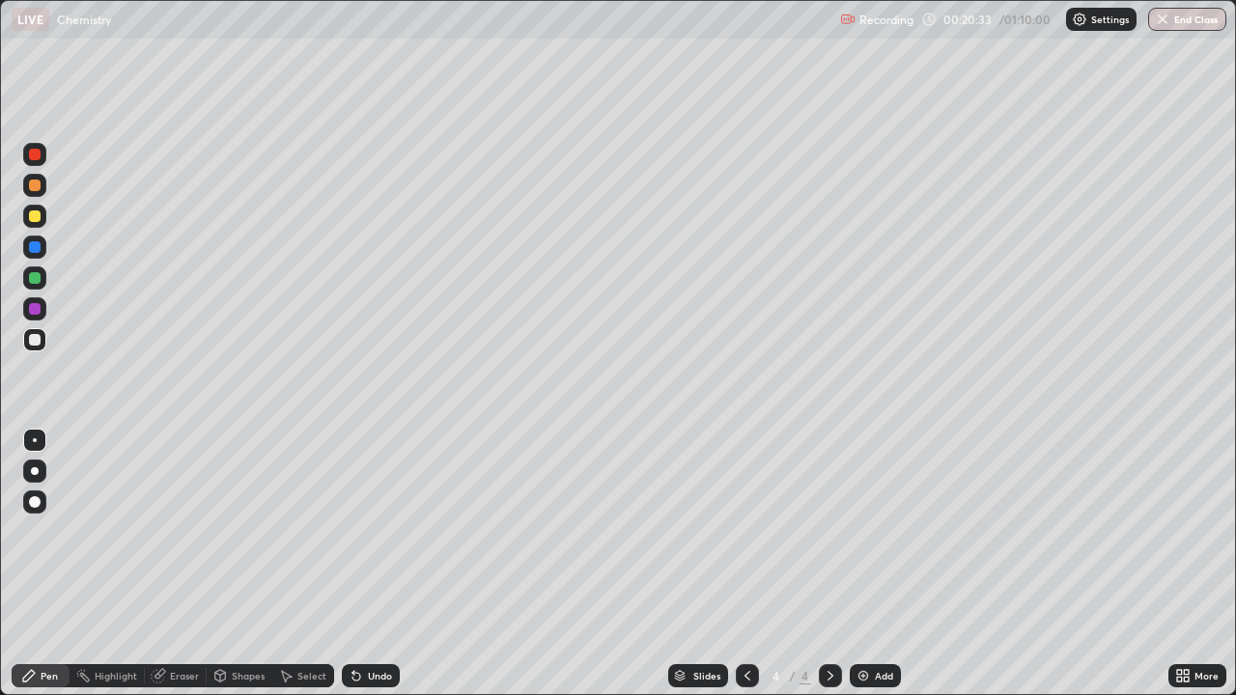
click at [32, 340] on div at bounding box center [35, 340] width 12 height 12
click at [295, 564] on div "Select" at bounding box center [303, 675] width 62 height 23
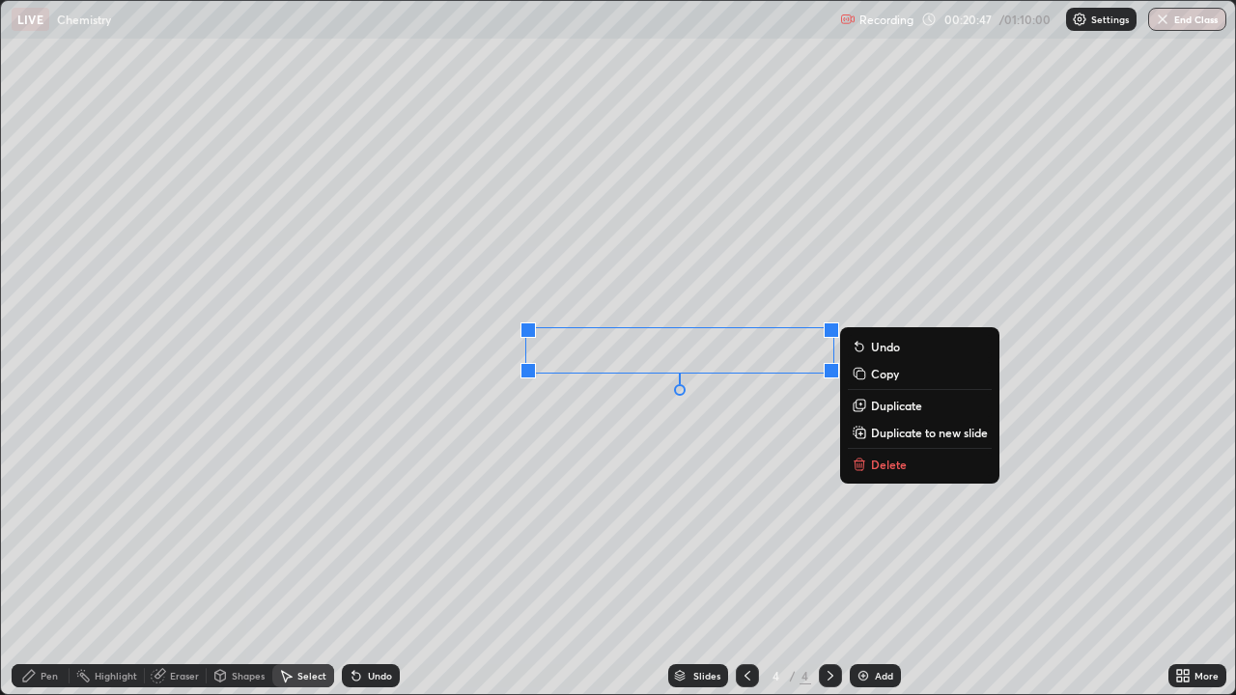
click at [876, 379] on p "Copy" at bounding box center [885, 373] width 28 height 15
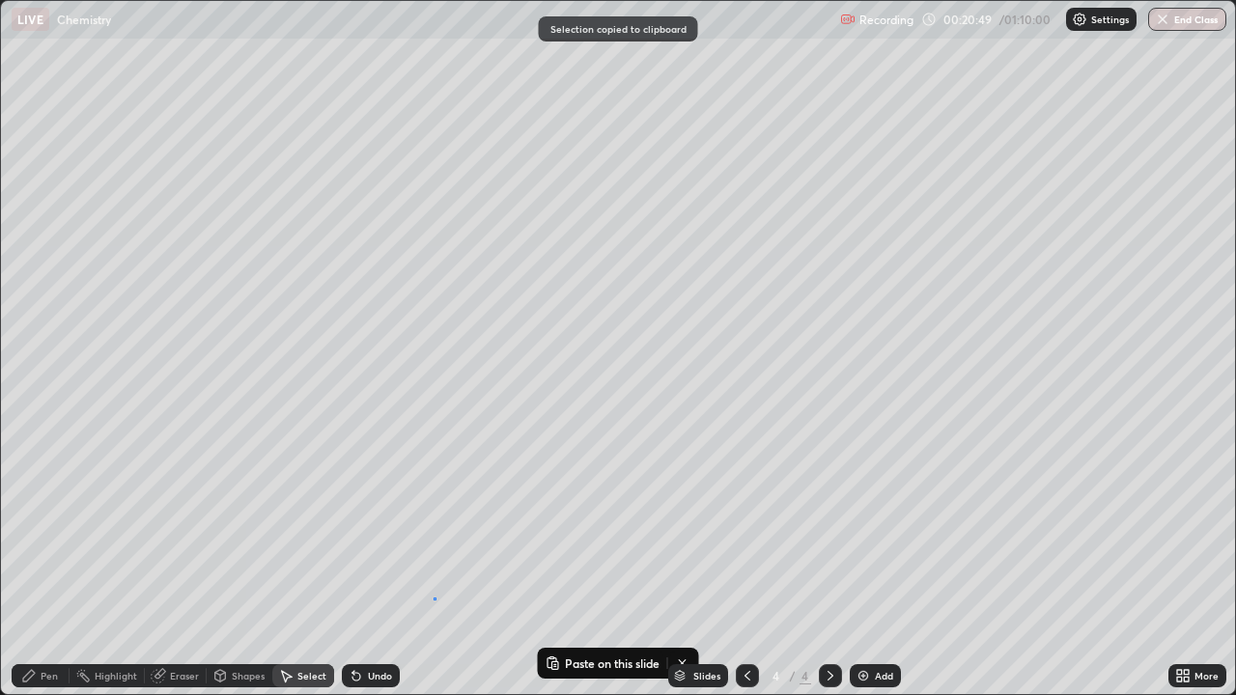
click at [435, 564] on div "0 ° Undo Copy Paste here Duplicate Duplicate to new slide Delete" at bounding box center [618, 347] width 1234 height 693
click at [49, 564] on div "Pen" at bounding box center [49, 676] width 17 height 10
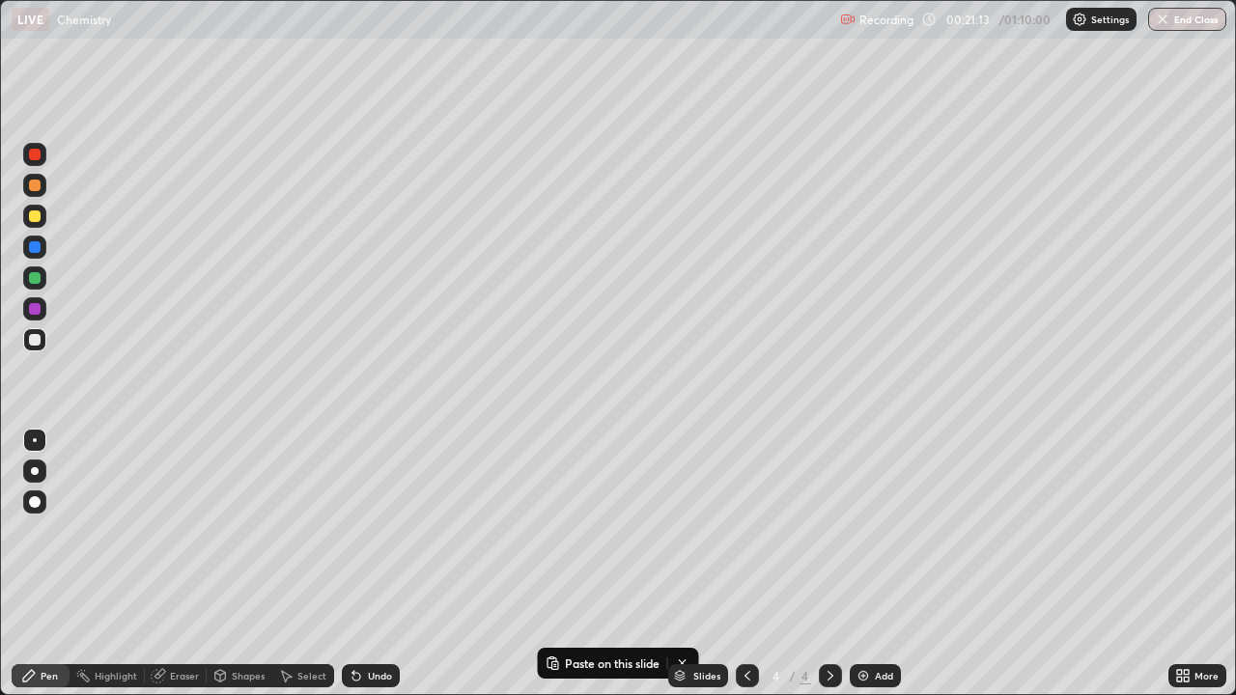
click at [1180, 564] on icon at bounding box center [1179, 672] width 5 height 5
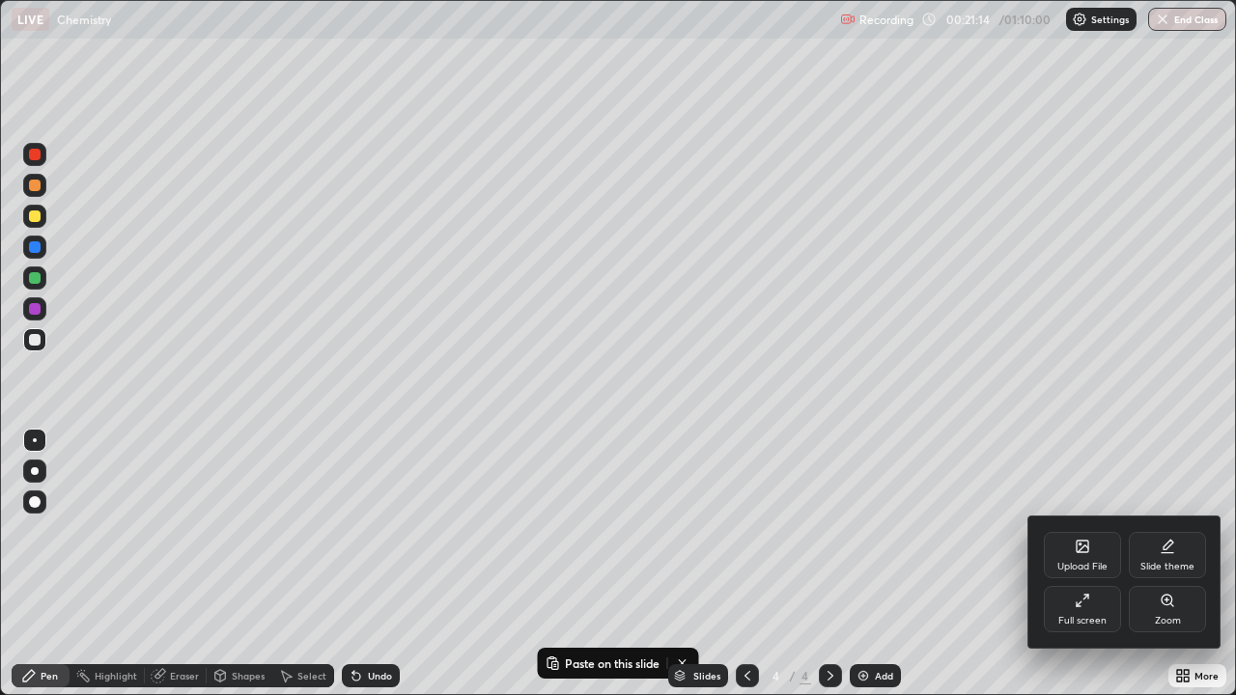
click at [1066, 564] on div "Full screen" at bounding box center [1082, 621] width 48 height 10
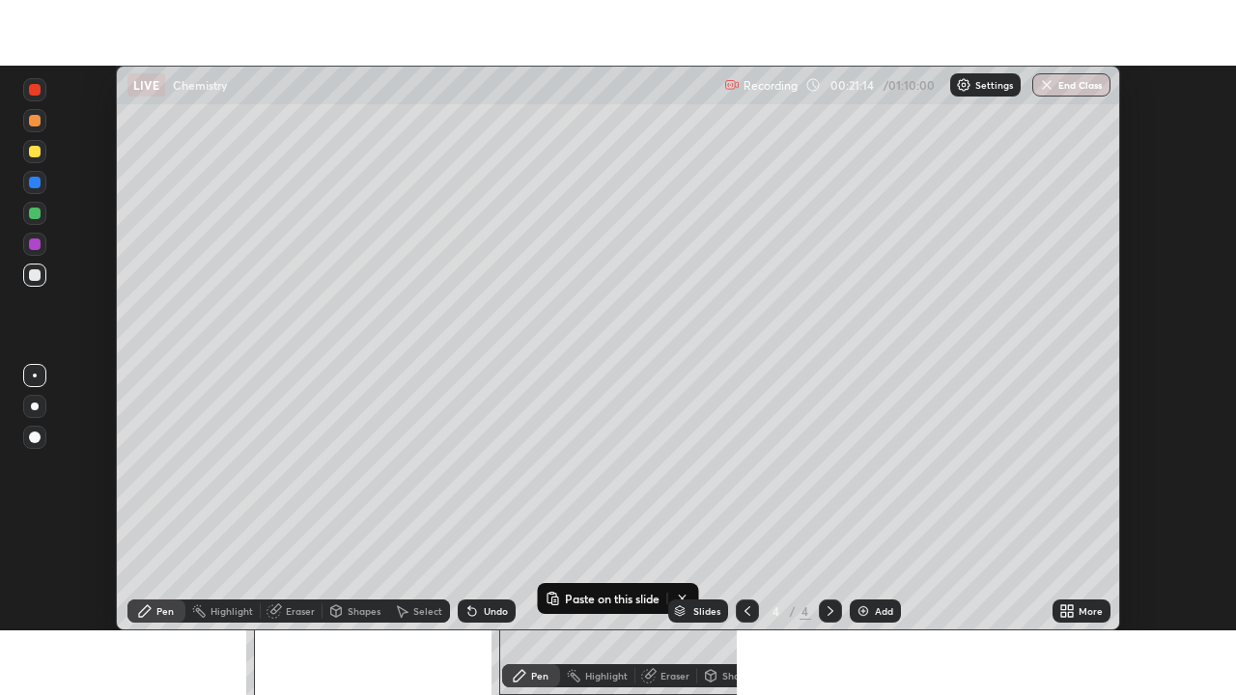
scroll to position [95993, 95322]
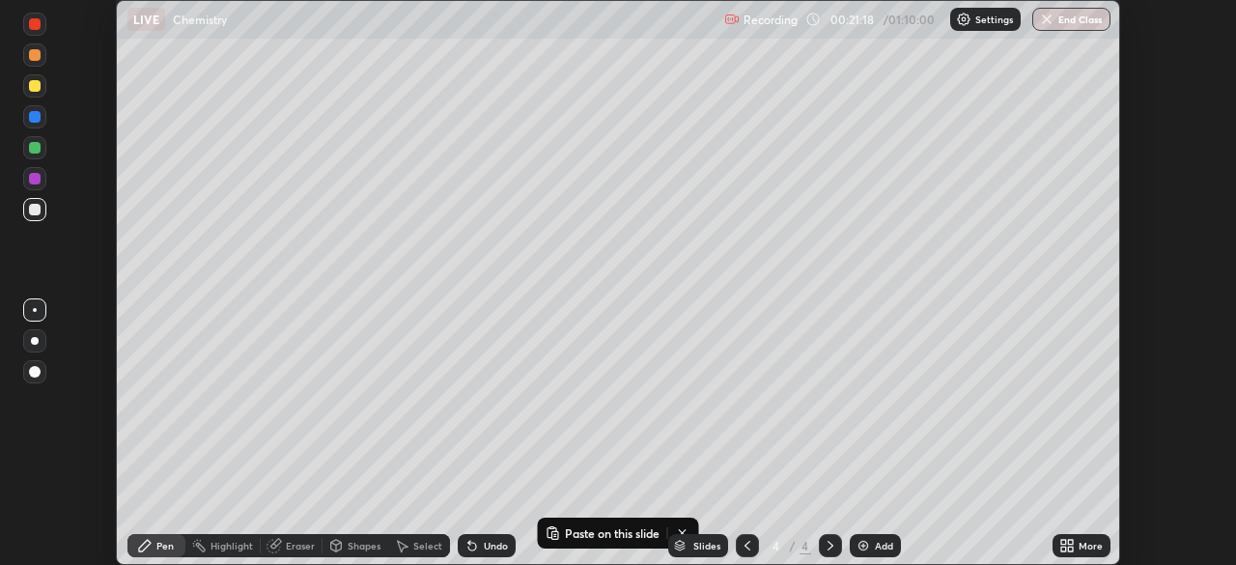
click at [1070, 542] on icon at bounding box center [1070, 542] width 5 height 5
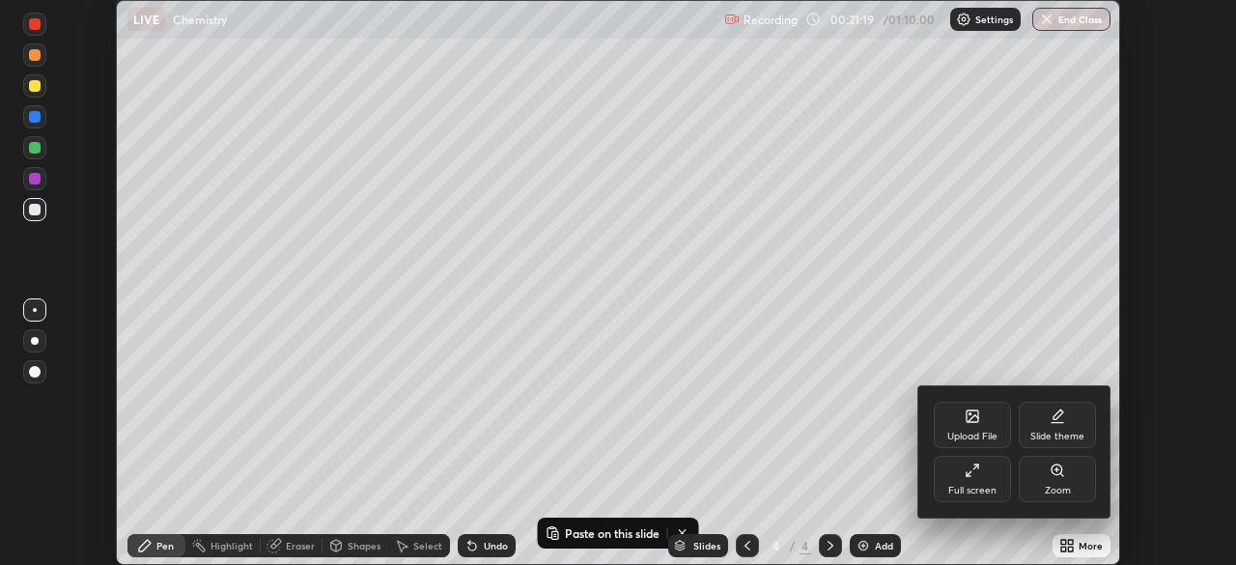
click at [984, 473] on div "Full screen" at bounding box center [972, 479] width 77 height 46
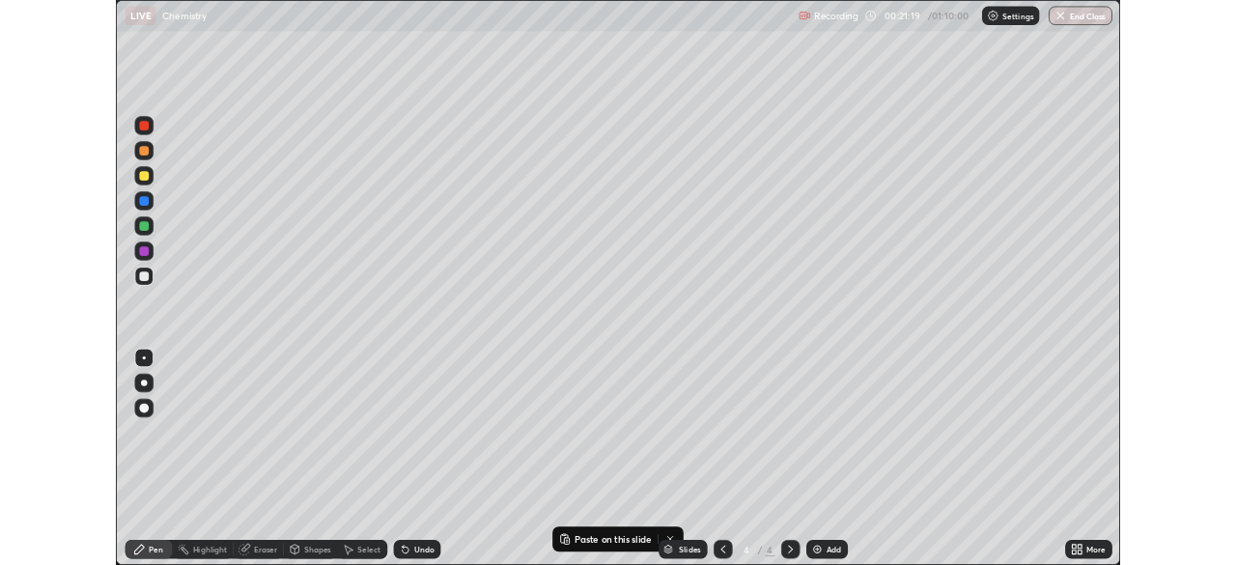
scroll to position [695, 1236]
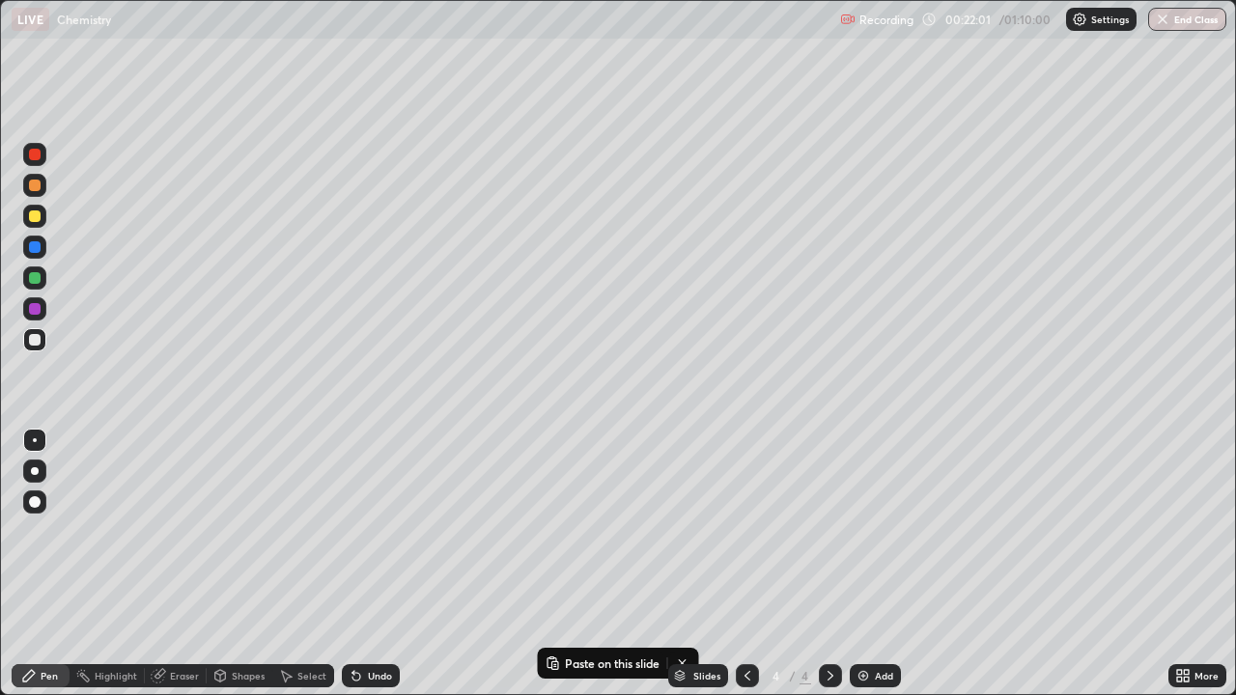
click at [34, 219] on div at bounding box center [35, 216] width 12 height 12
click at [37, 190] on div at bounding box center [35, 186] width 12 height 12
click at [368, 564] on div "Undo" at bounding box center [380, 676] width 24 height 10
click at [360, 564] on icon at bounding box center [356, 675] width 15 height 15
click at [42, 343] on div at bounding box center [34, 339] width 23 height 23
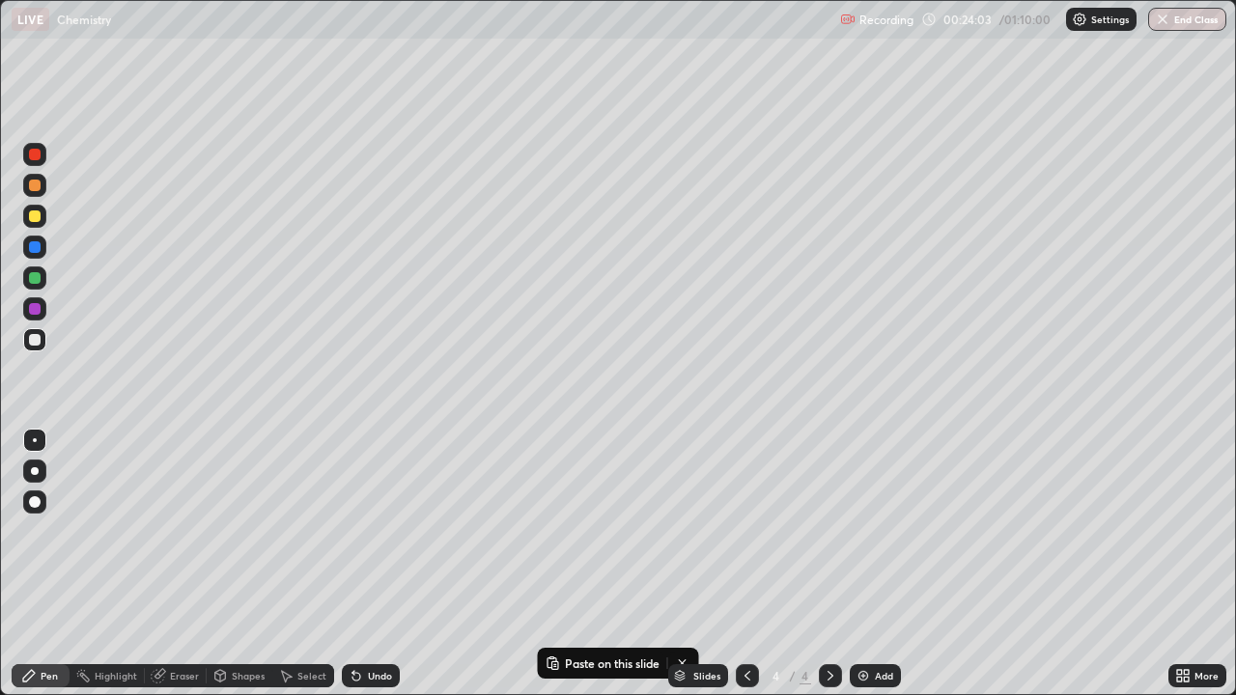
click at [374, 564] on div "Undo" at bounding box center [371, 675] width 58 height 23
click at [379, 564] on div "Undo" at bounding box center [380, 676] width 24 height 10
click at [858, 564] on img at bounding box center [862, 675] width 15 height 15
click at [368, 564] on div "Undo" at bounding box center [380, 676] width 24 height 10
click at [361, 564] on div "Undo" at bounding box center [371, 675] width 58 height 23
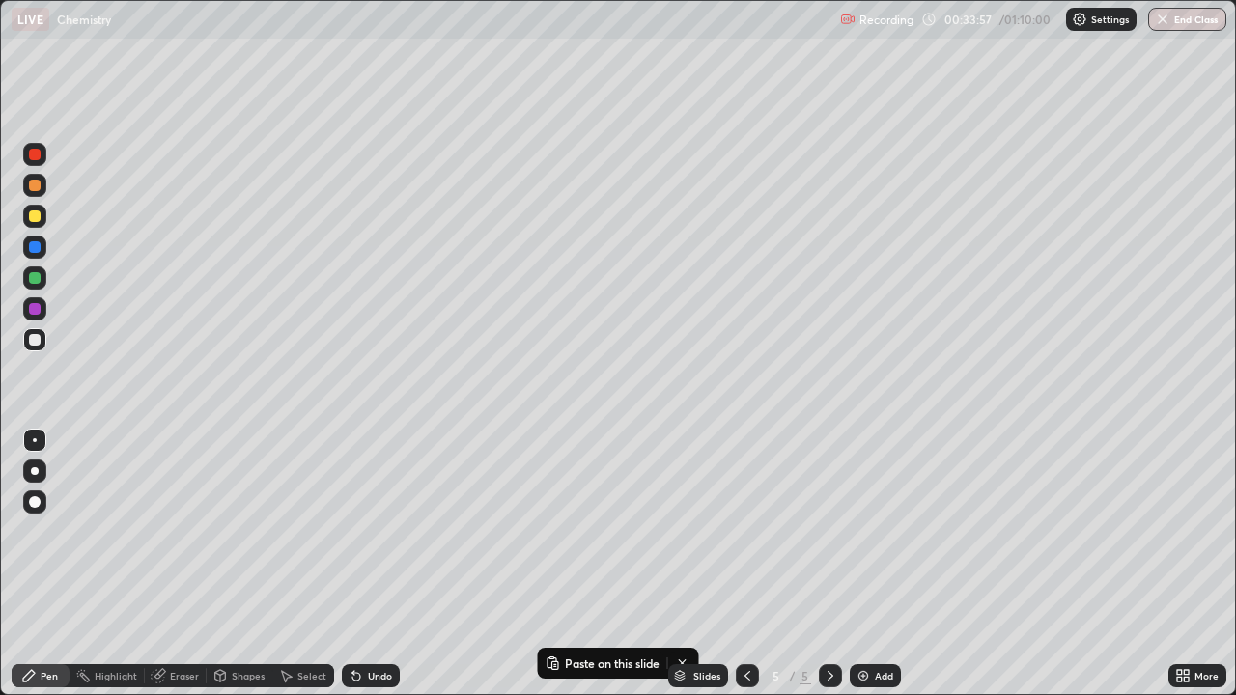
click at [31, 344] on div at bounding box center [35, 340] width 12 height 12
click at [370, 564] on div "Undo" at bounding box center [371, 675] width 58 height 23
click at [363, 564] on div "Undo" at bounding box center [371, 675] width 58 height 23
click at [31, 212] on div at bounding box center [35, 216] width 12 height 12
click at [387, 564] on div "Undo" at bounding box center [367, 676] width 66 height 39
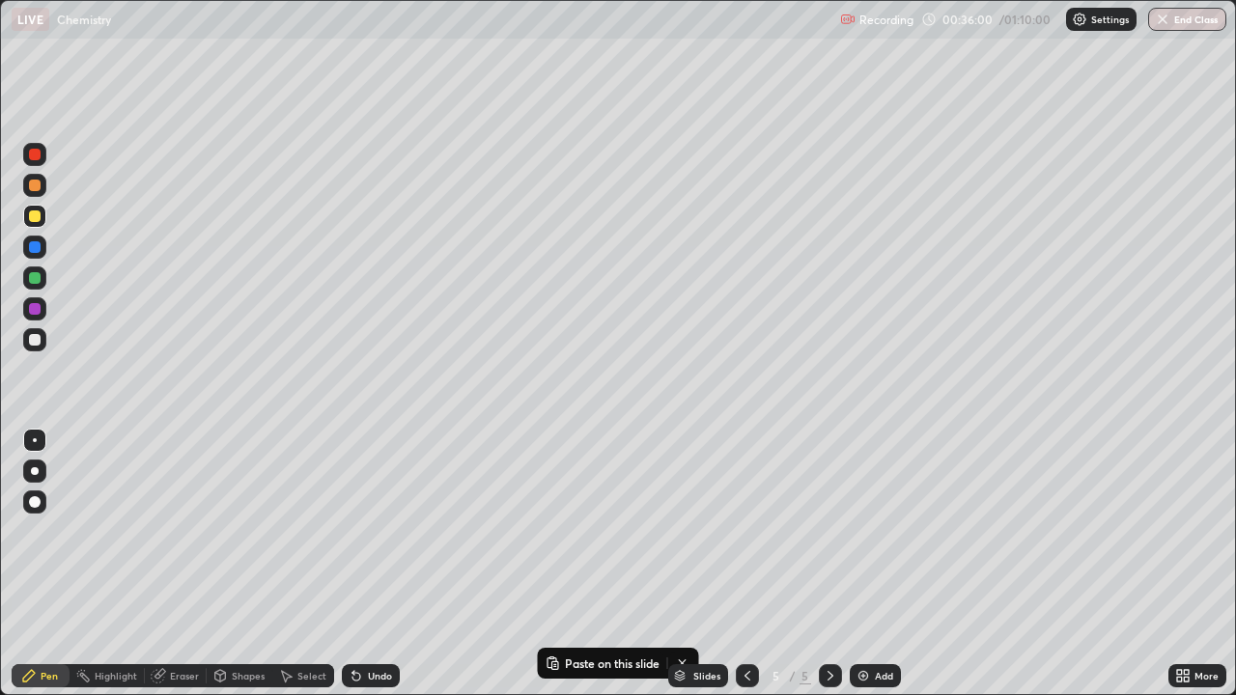
click at [38, 189] on div at bounding box center [35, 186] width 12 height 12
click at [374, 564] on div "Undo" at bounding box center [380, 676] width 24 height 10
click at [36, 345] on div at bounding box center [35, 340] width 12 height 12
click at [383, 564] on div "Undo" at bounding box center [380, 676] width 24 height 10
click at [379, 564] on div "Undo" at bounding box center [380, 676] width 24 height 10
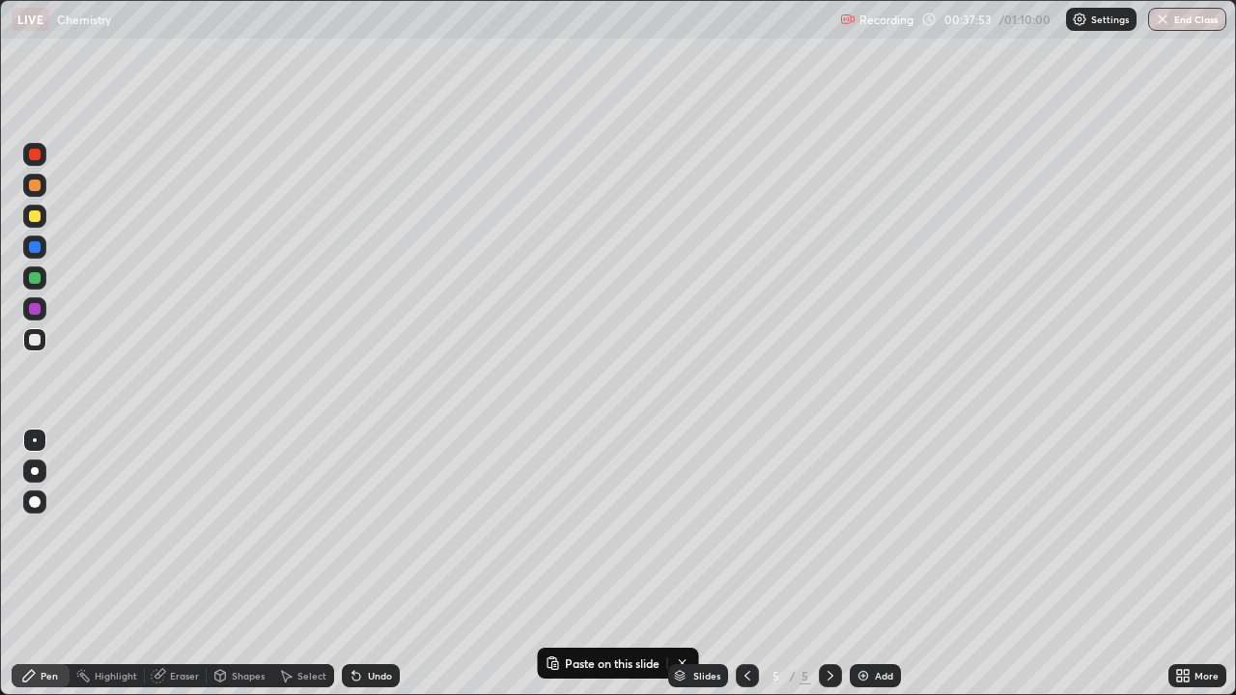
click at [36, 218] on div at bounding box center [35, 216] width 12 height 12
click at [373, 564] on div "Undo" at bounding box center [380, 676] width 24 height 10
click at [383, 564] on div "Undo" at bounding box center [380, 676] width 24 height 10
click at [382, 564] on div "Undo" at bounding box center [380, 676] width 24 height 10
click at [867, 564] on img at bounding box center [862, 675] width 15 height 15
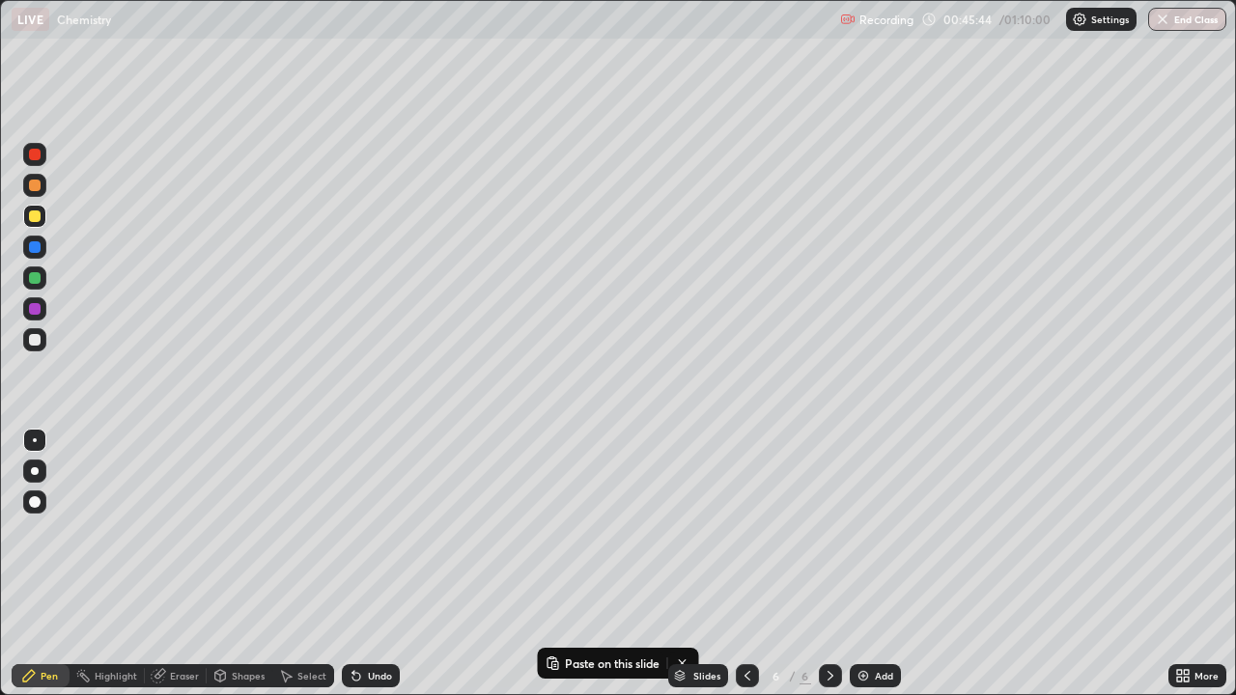
click at [31, 342] on div at bounding box center [35, 340] width 12 height 12
click at [39, 187] on div at bounding box center [35, 186] width 12 height 12
click at [353, 564] on icon at bounding box center [356, 677] width 8 height 8
click at [360, 564] on icon at bounding box center [356, 675] width 15 height 15
click at [34, 336] on div at bounding box center [35, 340] width 12 height 12
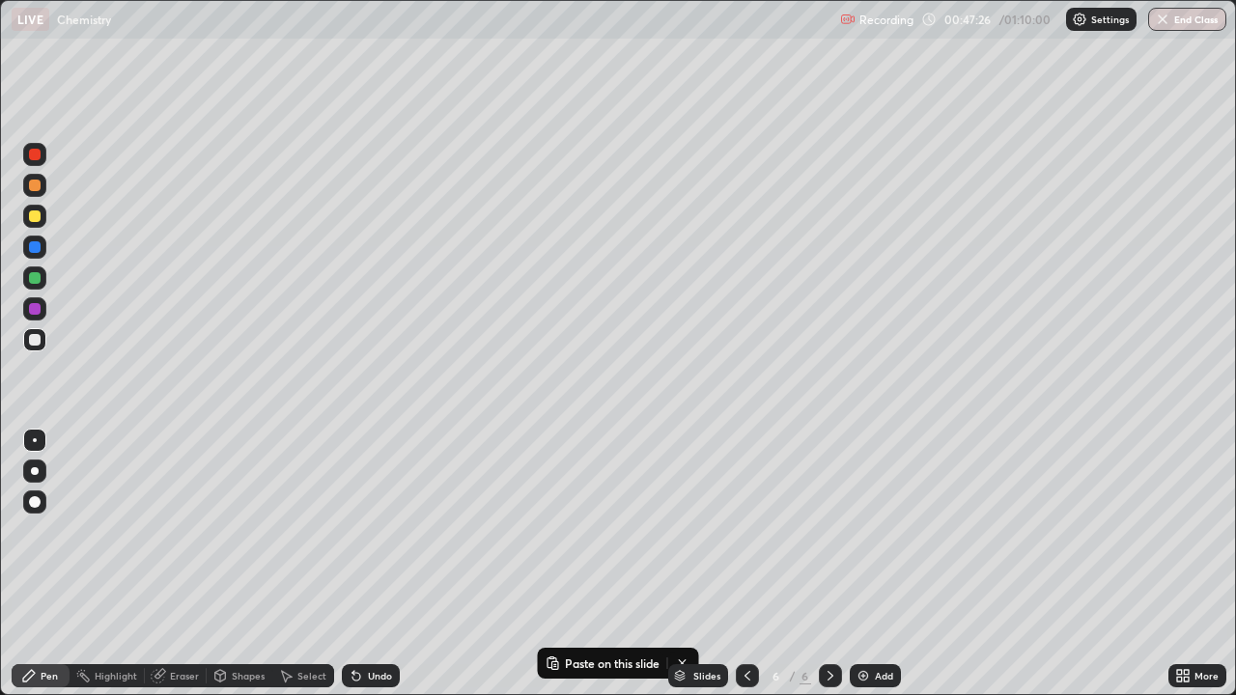
click at [382, 564] on div "Undo" at bounding box center [371, 675] width 58 height 23
click at [374, 564] on div "Undo" at bounding box center [380, 676] width 24 height 10
click at [386, 564] on div "Undo" at bounding box center [371, 675] width 58 height 23
click at [379, 564] on div "Undo" at bounding box center [380, 676] width 24 height 10
click at [380, 564] on div "Undo" at bounding box center [380, 676] width 24 height 10
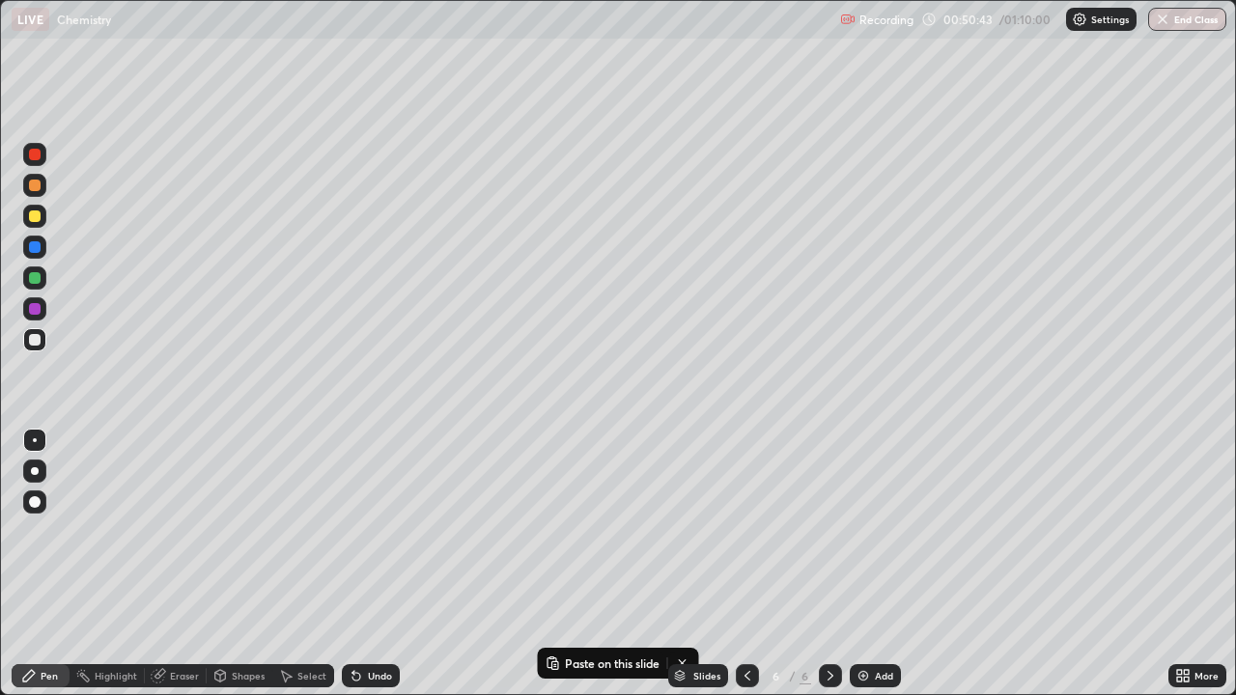
click at [39, 219] on div at bounding box center [35, 216] width 12 height 12
click at [1038, 564] on div "Slides 6 / 6 Add" at bounding box center [784, 676] width 769 height 39
click at [1208, 564] on div "More" at bounding box center [1197, 676] width 58 height 39
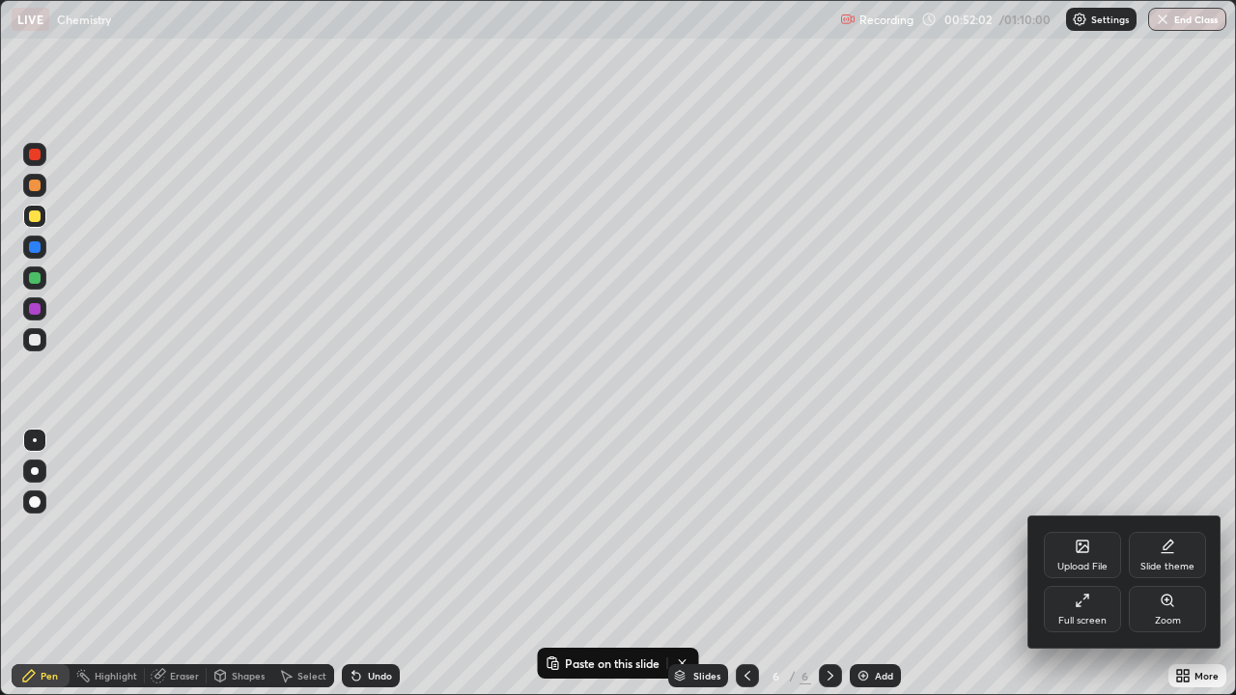
click at [1213, 491] on div at bounding box center [618, 347] width 1236 height 695
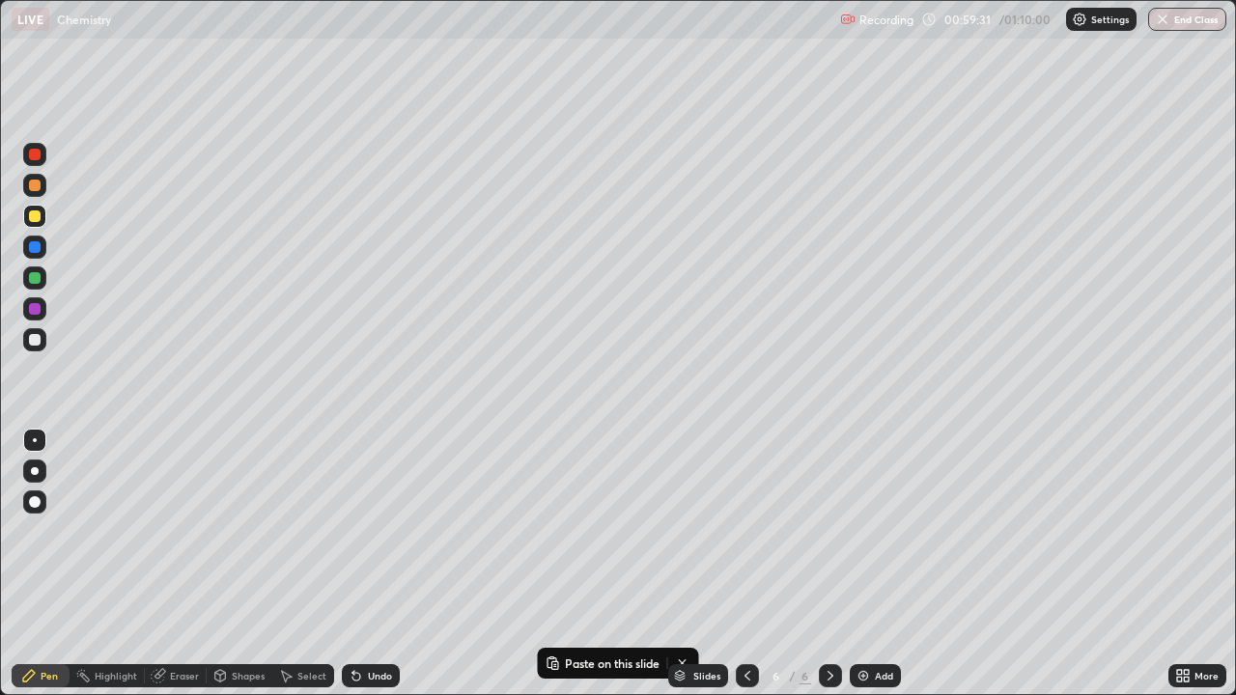
click at [862, 564] on img at bounding box center [862, 675] width 15 height 15
click at [38, 341] on div at bounding box center [35, 340] width 12 height 12
click at [378, 564] on div "Undo" at bounding box center [380, 676] width 24 height 10
click at [379, 564] on div "Undo" at bounding box center [380, 676] width 24 height 10
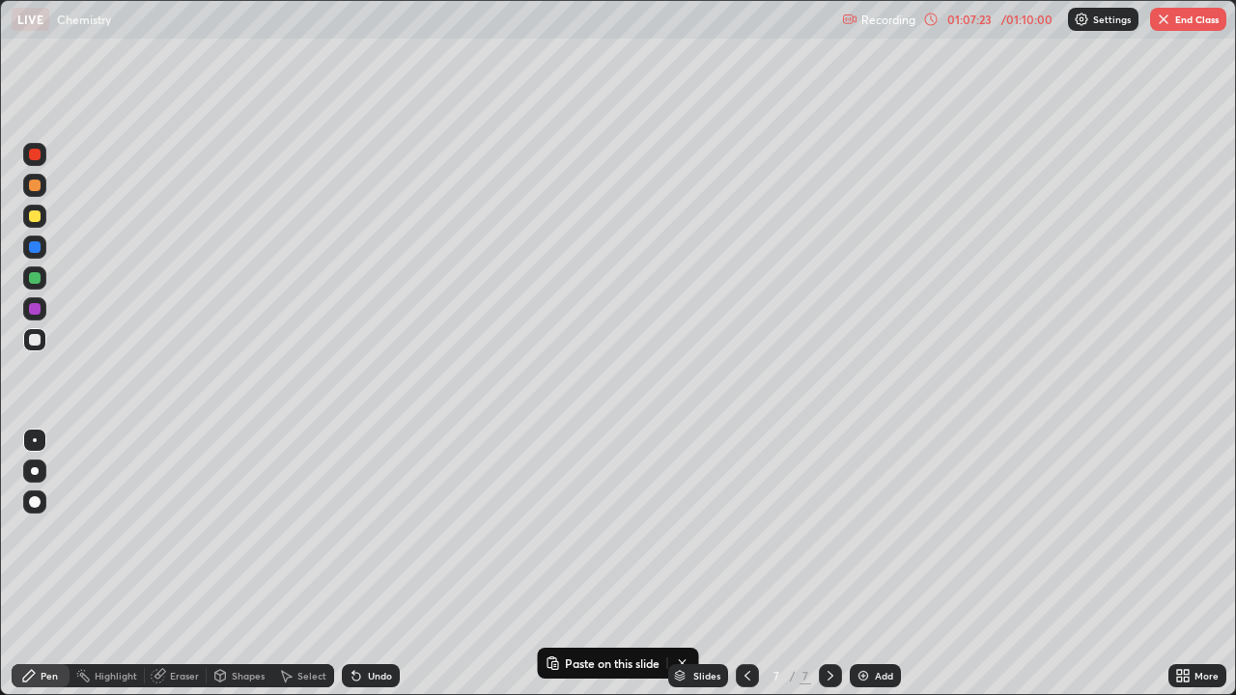
click at [888, 564] on div "Add" at bounding box center [875, 675] width 51 height 23
click at [745, 564] on icon at bounding box center [747, 675] width 15 height 15
click at [374, 564] on div "Undo" at bounding box center [371, 675] width 58 height 23
click at [875, 564] on div "Add" at bounding box center [884, 676] width 18 height 10
click at [745, 564] on icon at bounding box center [747, 675] width 15 height 15
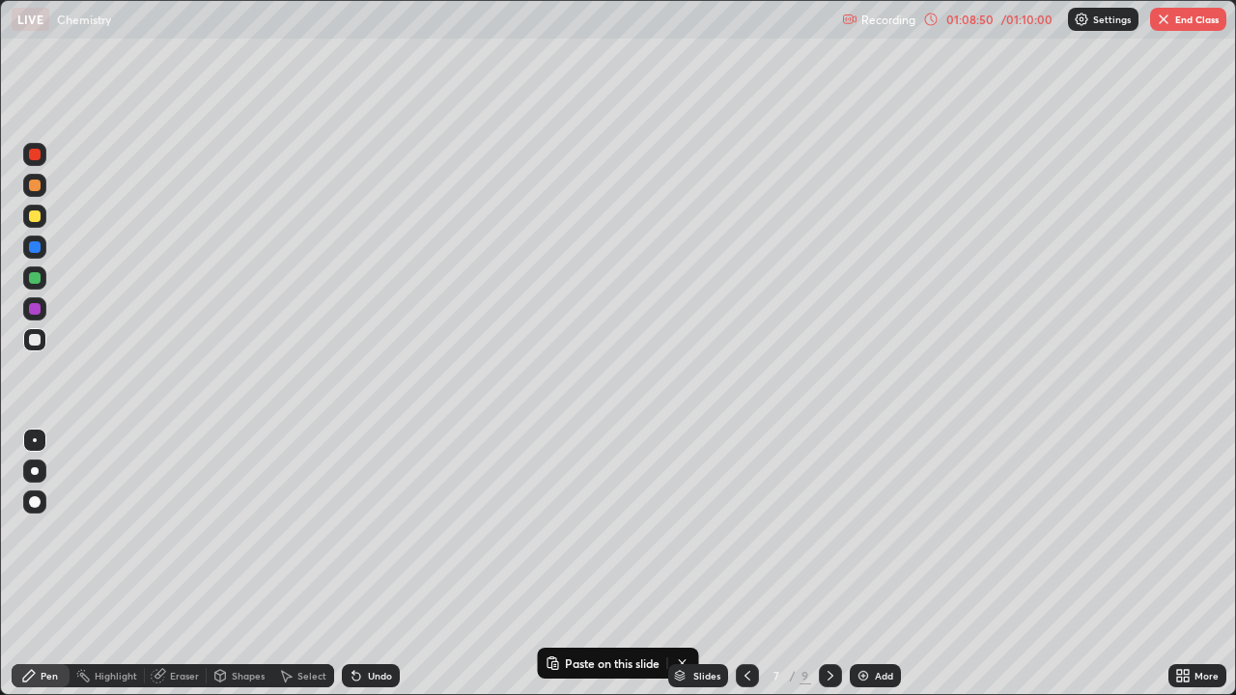
click at [837, 564] on div at bounding box center [830, 675] width 23 height 23
click at [875, 564] on div "Add" at bounding box center [884, 676] width 18 height 10
click at [220, 564] on icon at bounding box center [220, 678] width 0 height 7
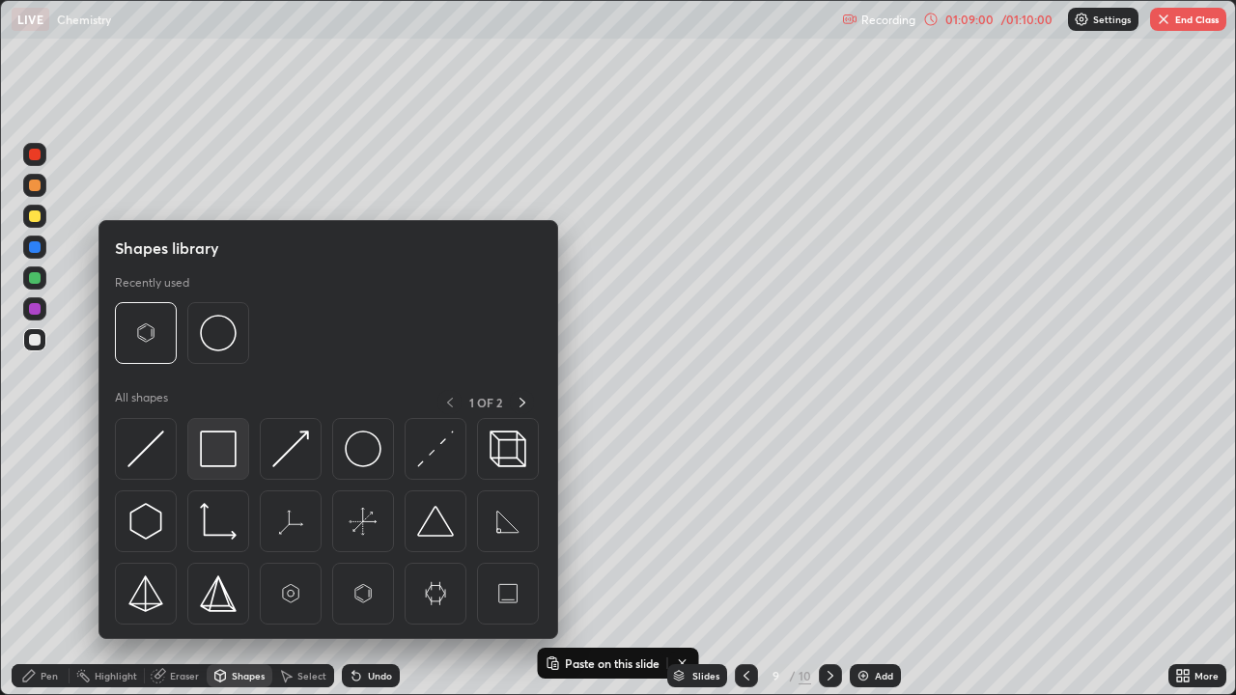
click at [219, 453] on img at bounding box center [218, 449] width 37 height 37
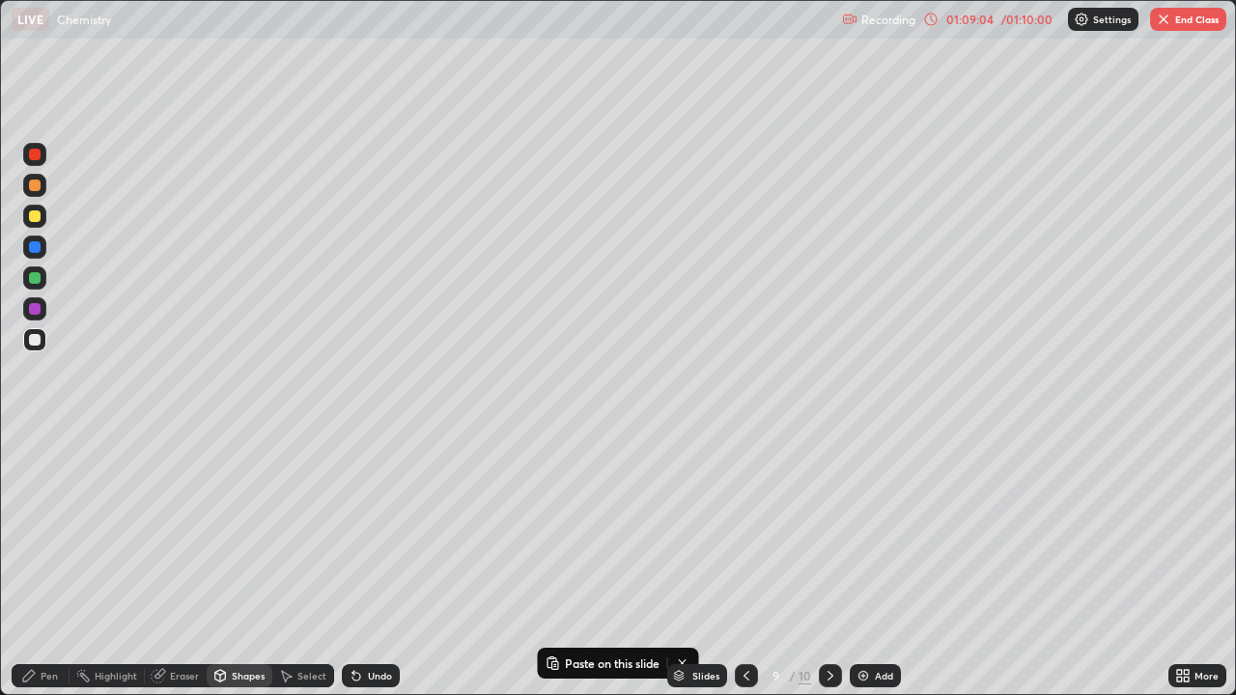
click at [104, 564] on div "Highlight" at bounding box center [116, 676] width 42 height 10
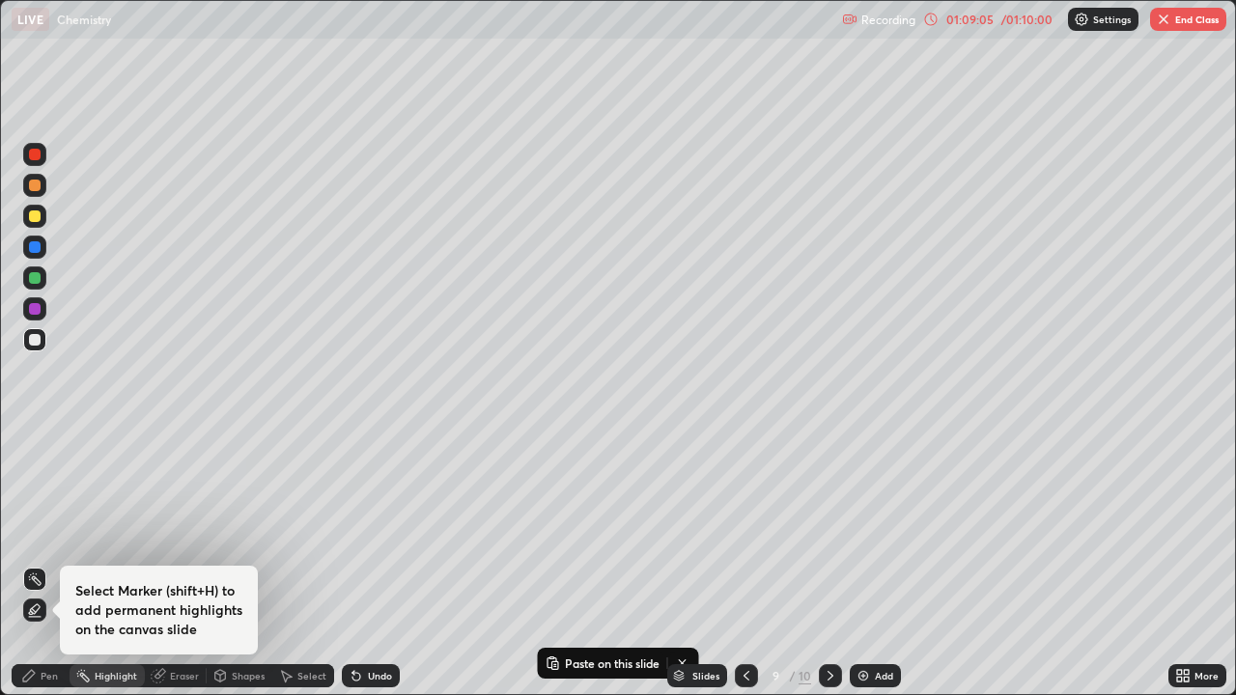
click at [234, 564] on div "Shapes" at bounding box center [248, 676] width 33 height 10
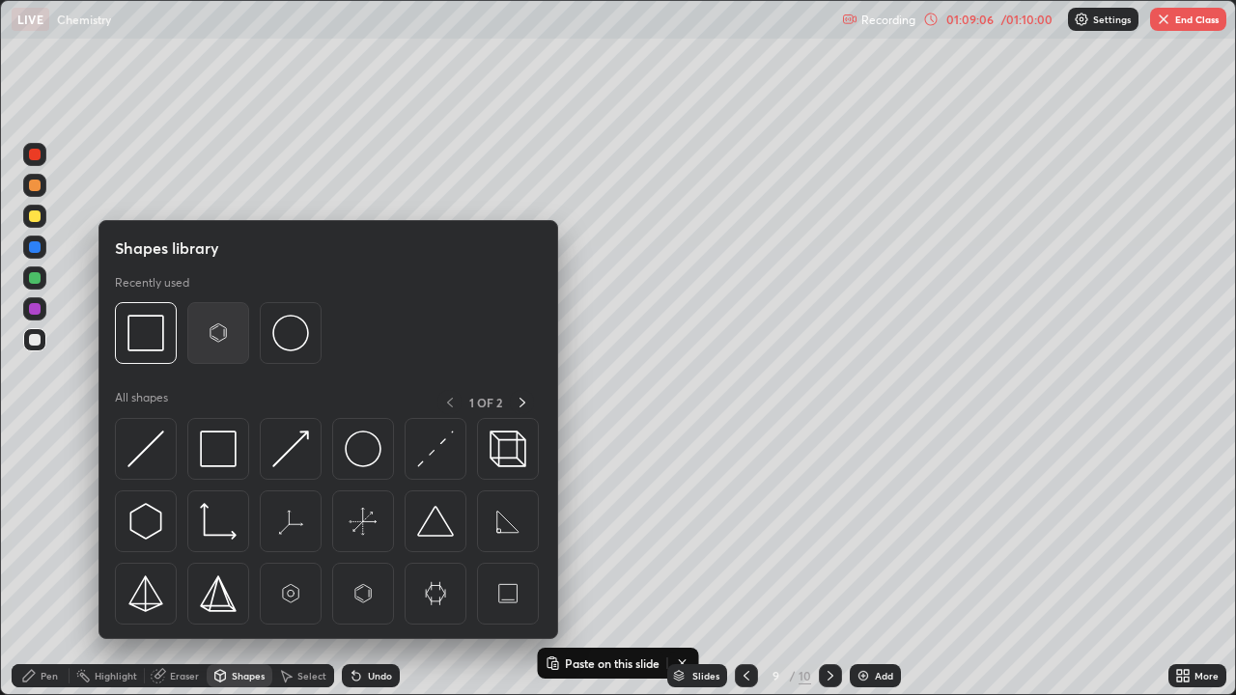
click at [225, 323] on img at bounding box center [218, 333] width 37 height 37
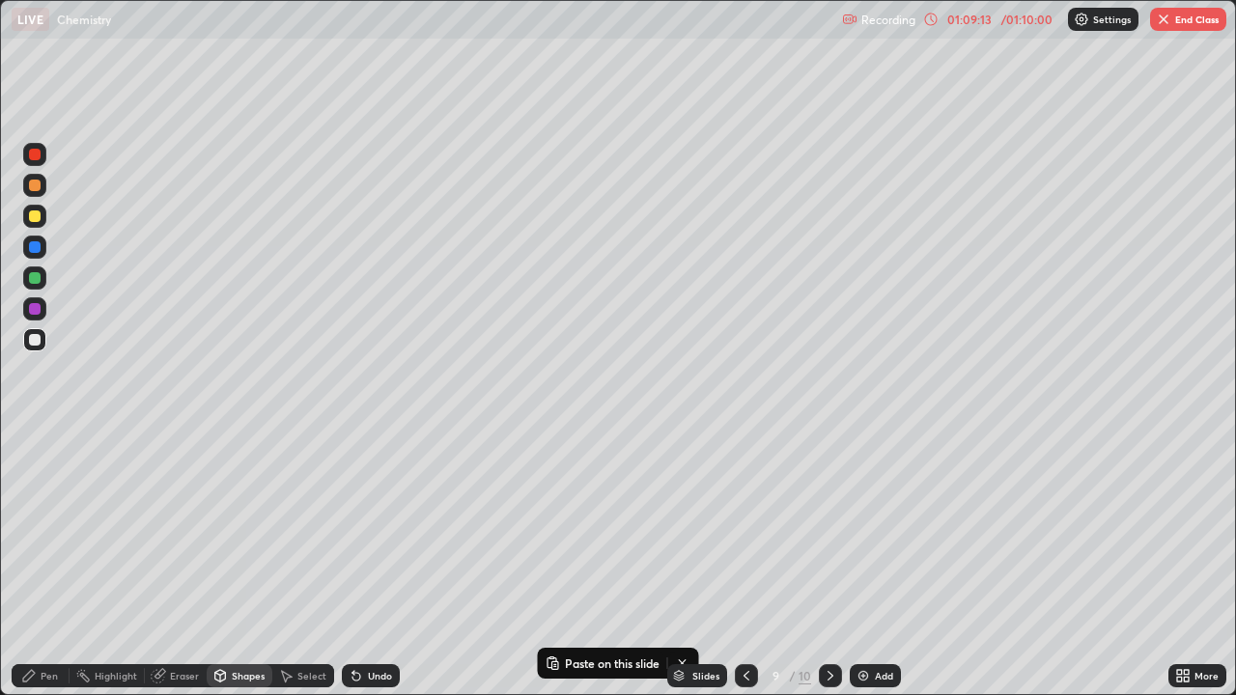
click at [373, 564] on div "Undo" at bounding box center [380, 676] width 24 height 10
click at [45, 564] on div "Pen" at bounding box center [49, 676] width 17 height 10
click at [35, 155] on div at bounding box center [35, 155] width 12 height 12
click at [745, 564] on div at bounding box center [746, 675] width 23 height 23
click at [739, 564] on icon at bounding box center [746, 675] width 15 height 15
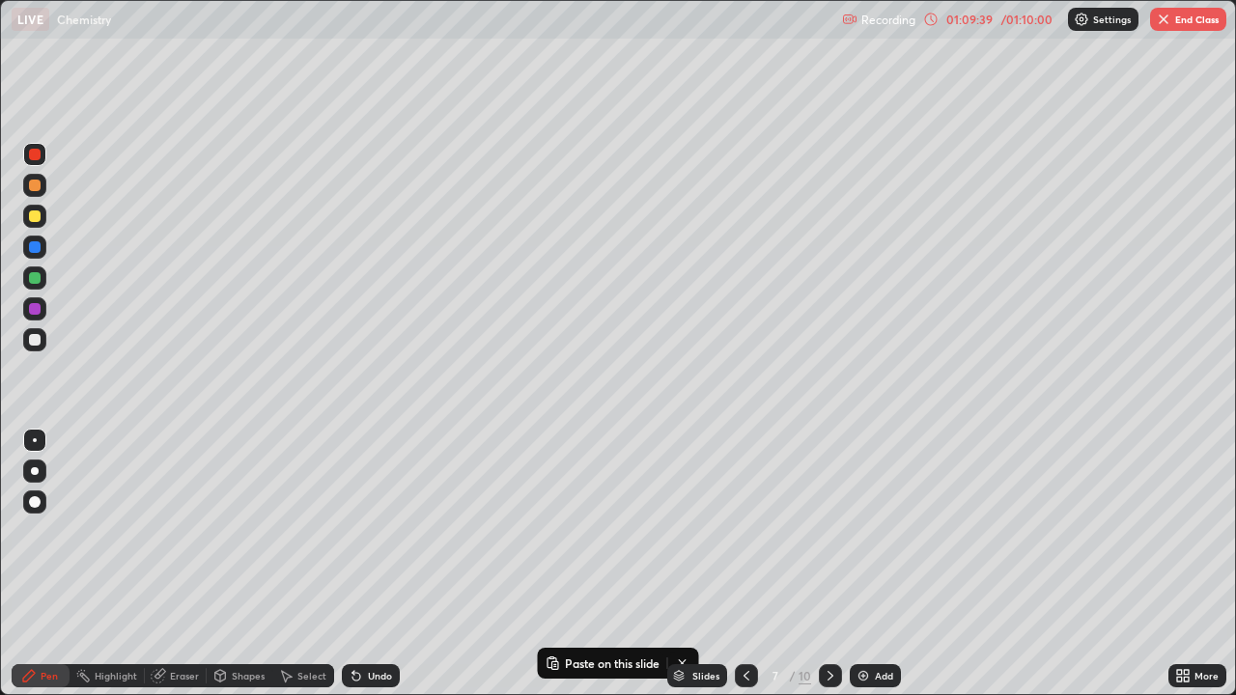
click at [1175, 24] on button "End Class" at bounding box center [1188, 19] width 76 height 23
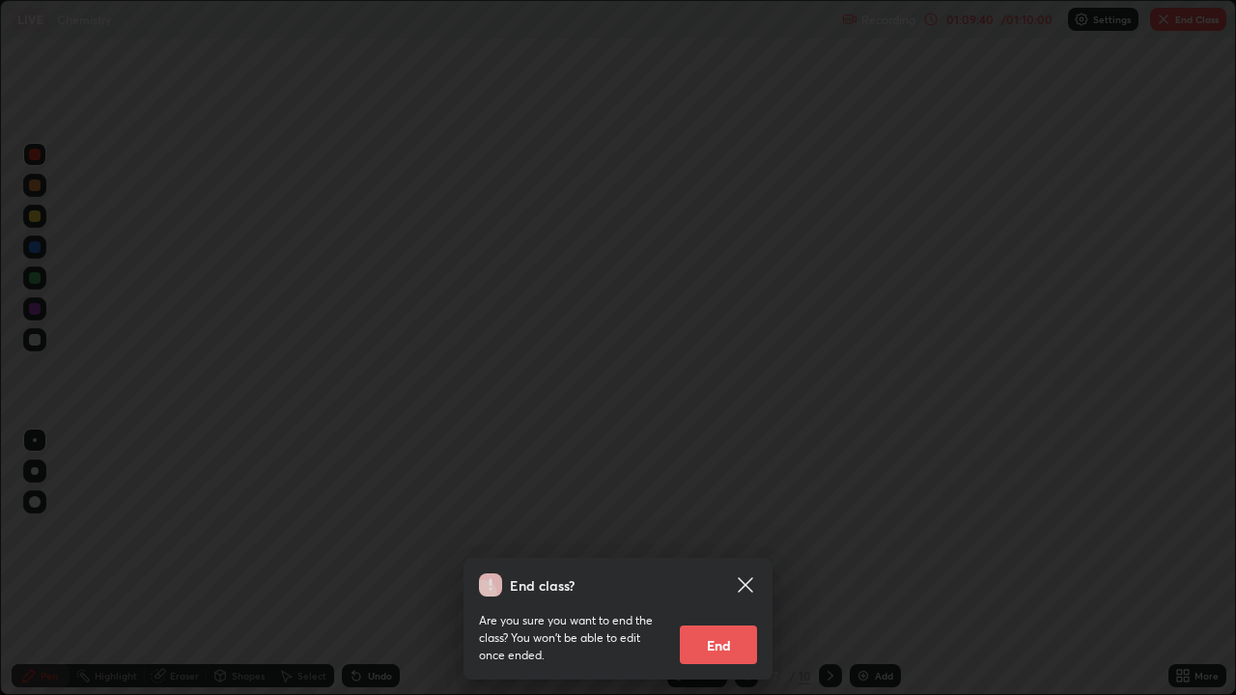
click at [708, 564] on button "End" at bounding box center [718, 645] width 77 height 39
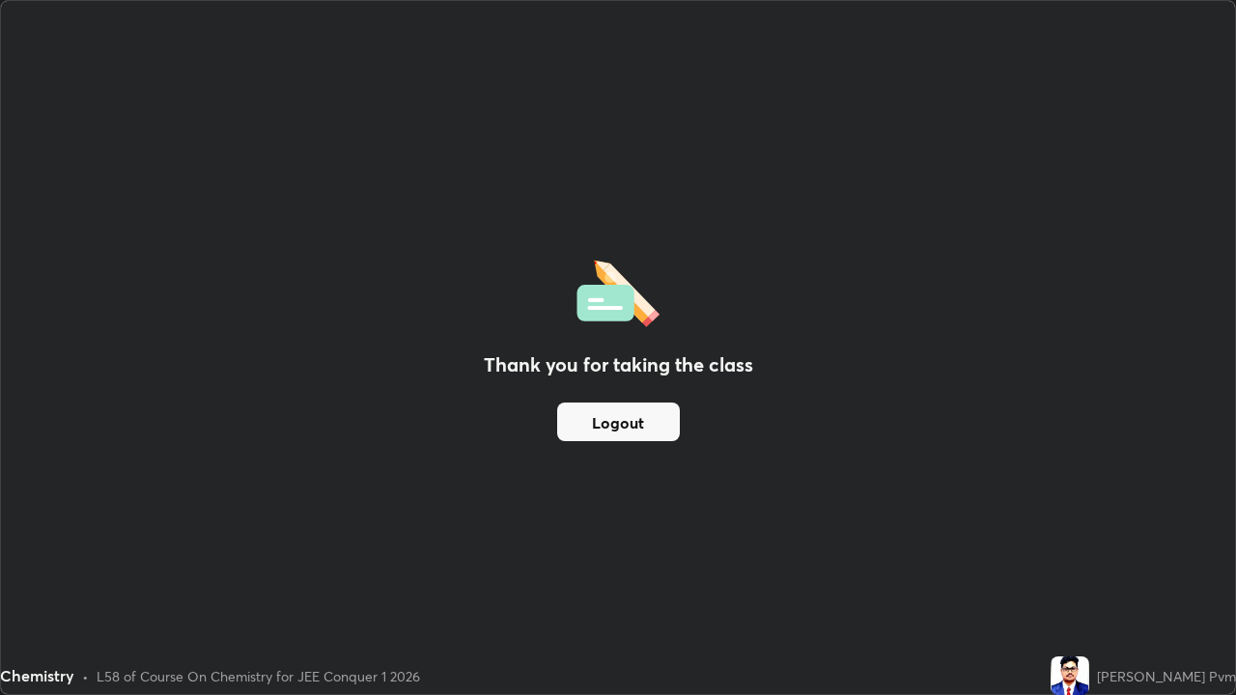
click at [595, 428] on button "Logout" at bounding box center [618, 422] width 123 height 39
click at [651, 424] on button "Logout" at bounding box center [618, 422] width 123 height 39
click at [666, 435] on button "Logout" at bounding box center [618, 422] width 123 height 39
click at [659, 426] on button "Logout" at bounding box center [618, 422] width 123 height 39
click at [658, 421] on button "Logout" at bounding box center [618, 422] width 123 height 39
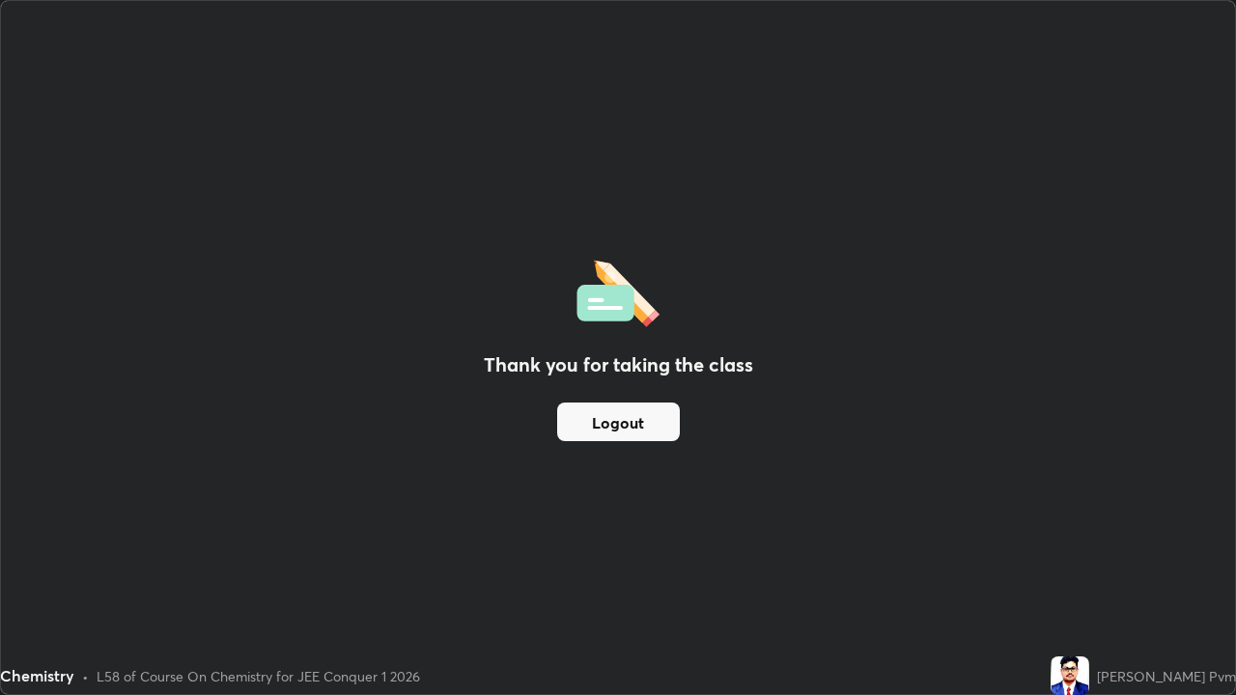
click at [664, 422] on button "Logout" at bounding box center [618, 422] width 123 height 39
click at [364, 377] on div "Thank you for taking the class Logout" at bounding box center [618, 347] width 1234 height 693
click at [603, 431] on button "Logout" at bounding box center [618, 422] width 123 height 39
click at [1089, 564] on img at bounding box center [1070, 676] width 39 height 39
click at [608, 431] on button "Logout" at bounding box center [618, 422] width 123 height 39
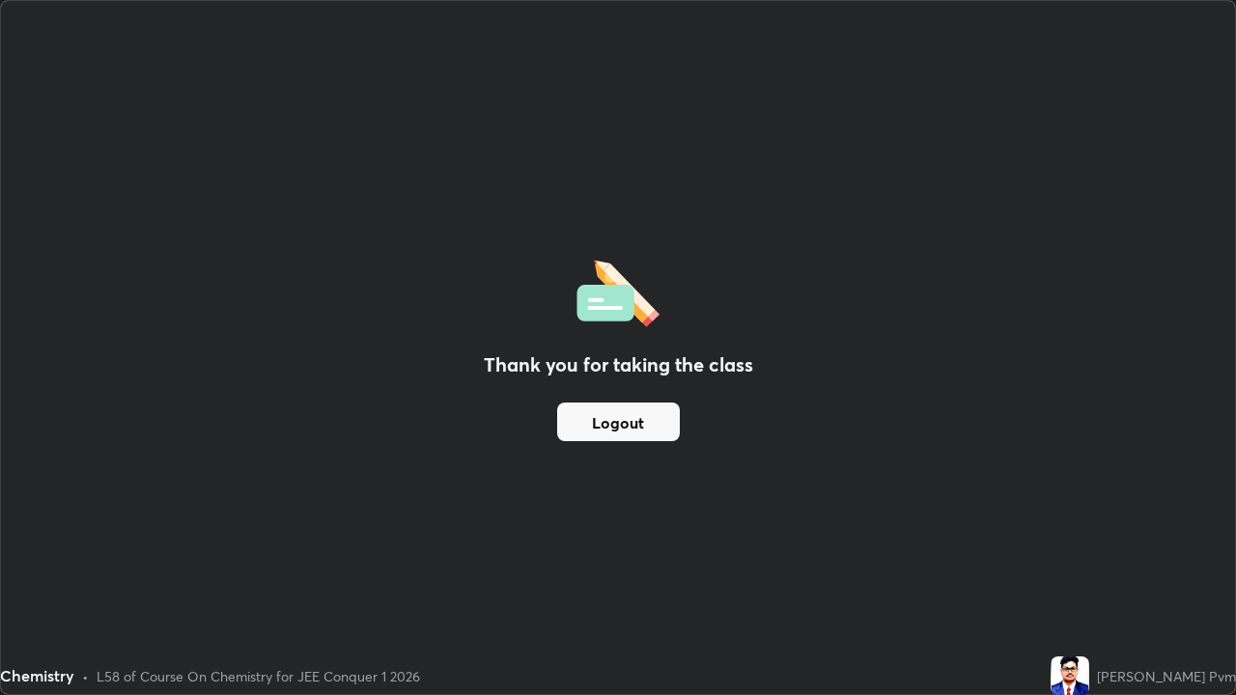
click at [610, 434] on button "Logout" at bounding box center [618, 422] width 123 height 39
click at [604, 436] on button "Logout" at bounding box center [618, 422] width 123 height 39
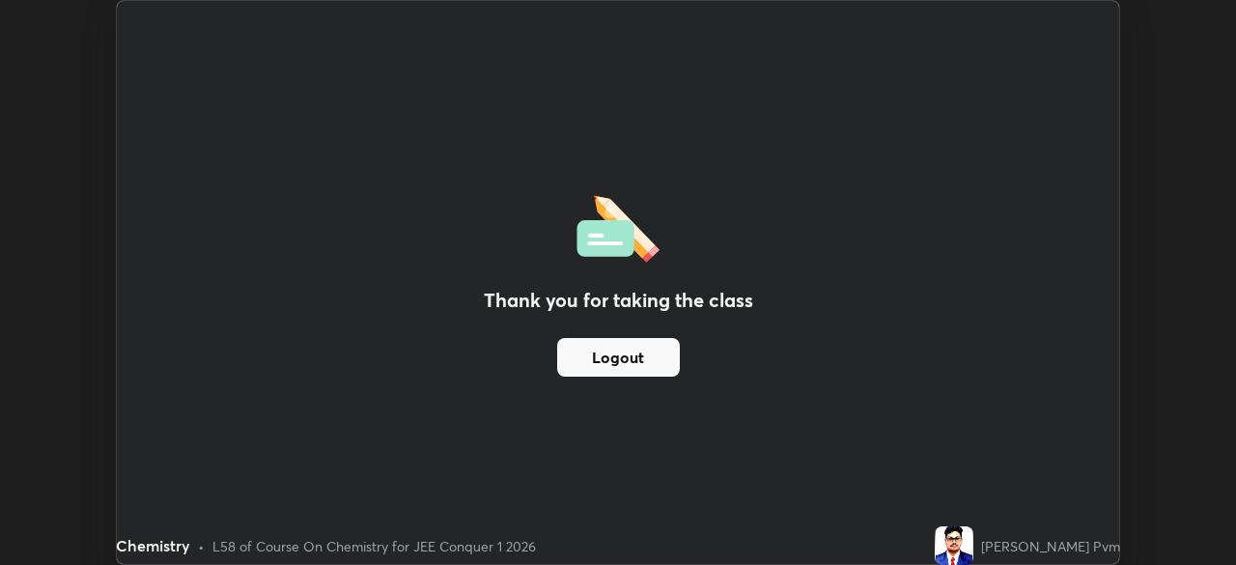
scroll to position [95993, 95322]
